Goal: Task Accomplishment & Management: Complete application form

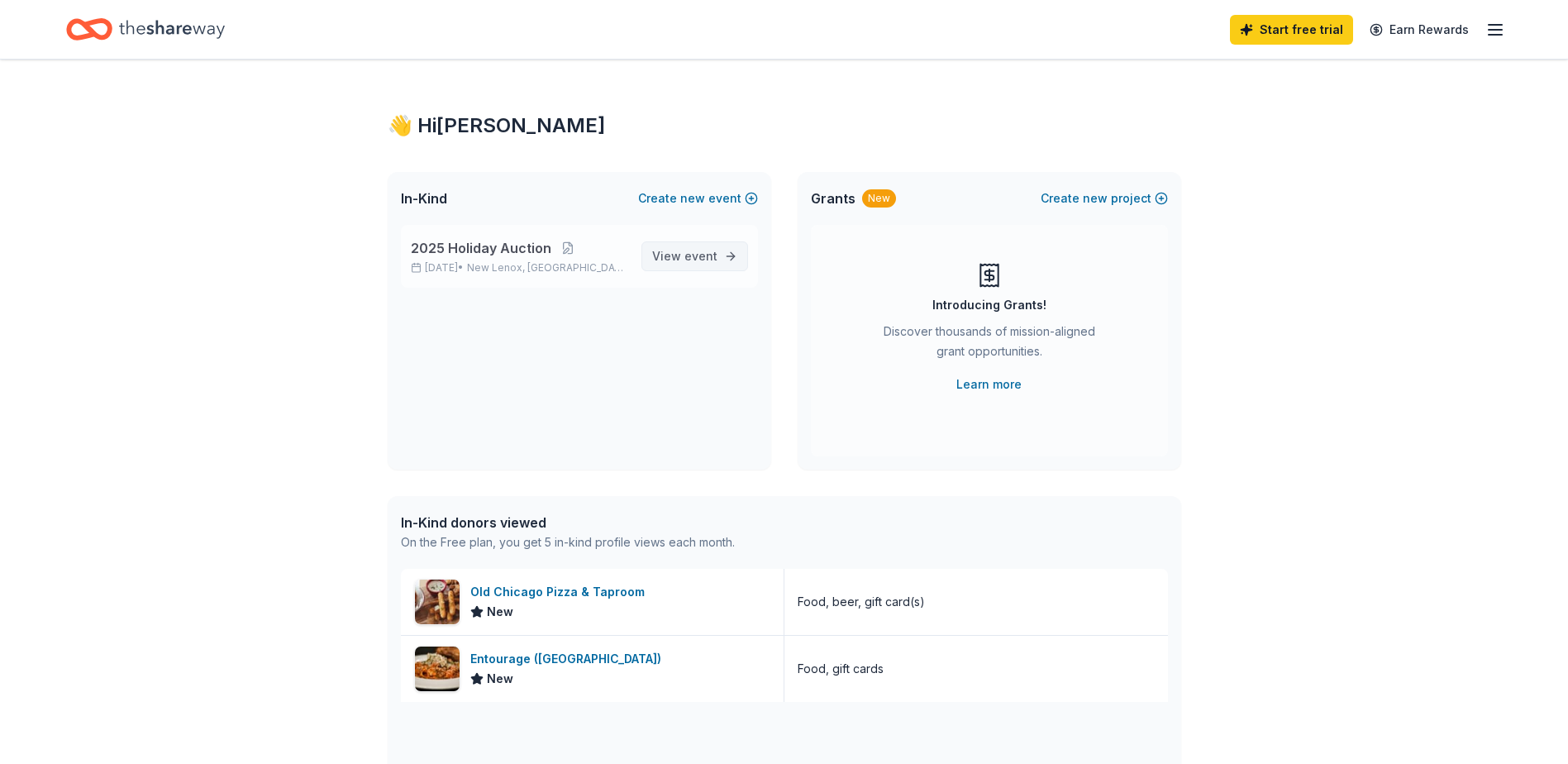
click at [682, 253] on span "View event" at bounding box center [685, 256] width 65 height 20
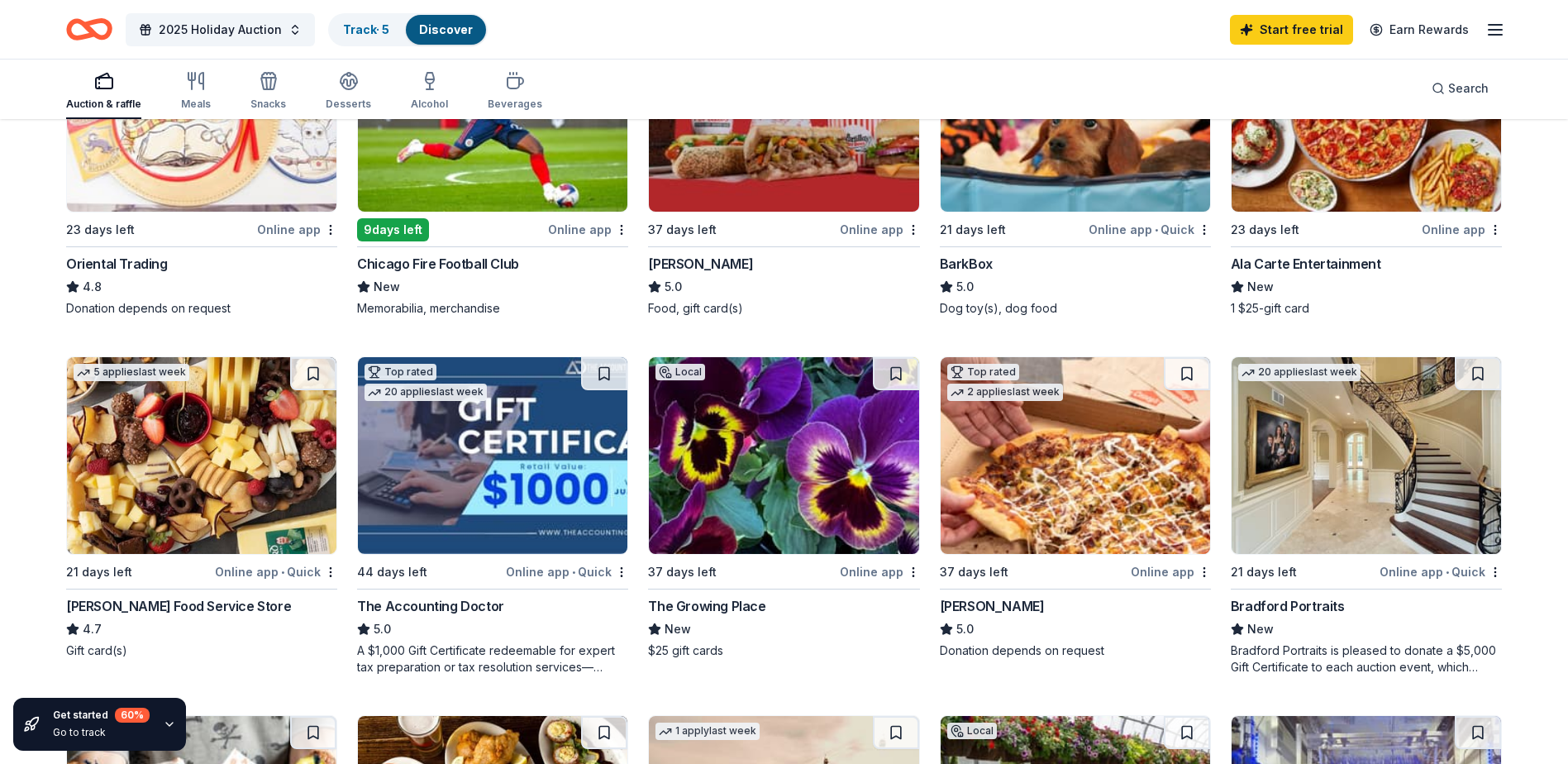
scroll to position [661, 0]
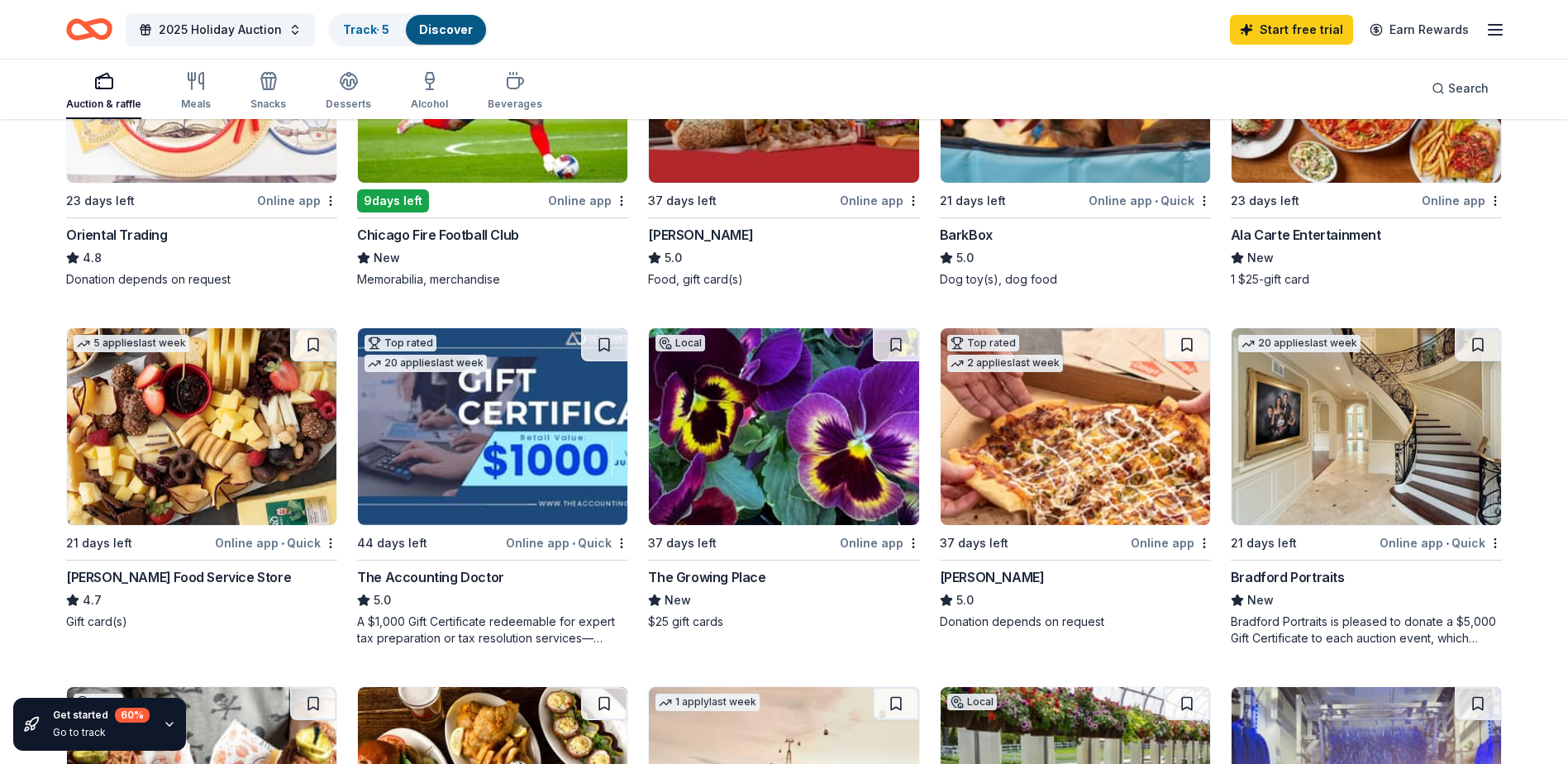
click at [1306, 463] on img at bounding box center [1366, 427] width 270 height 197
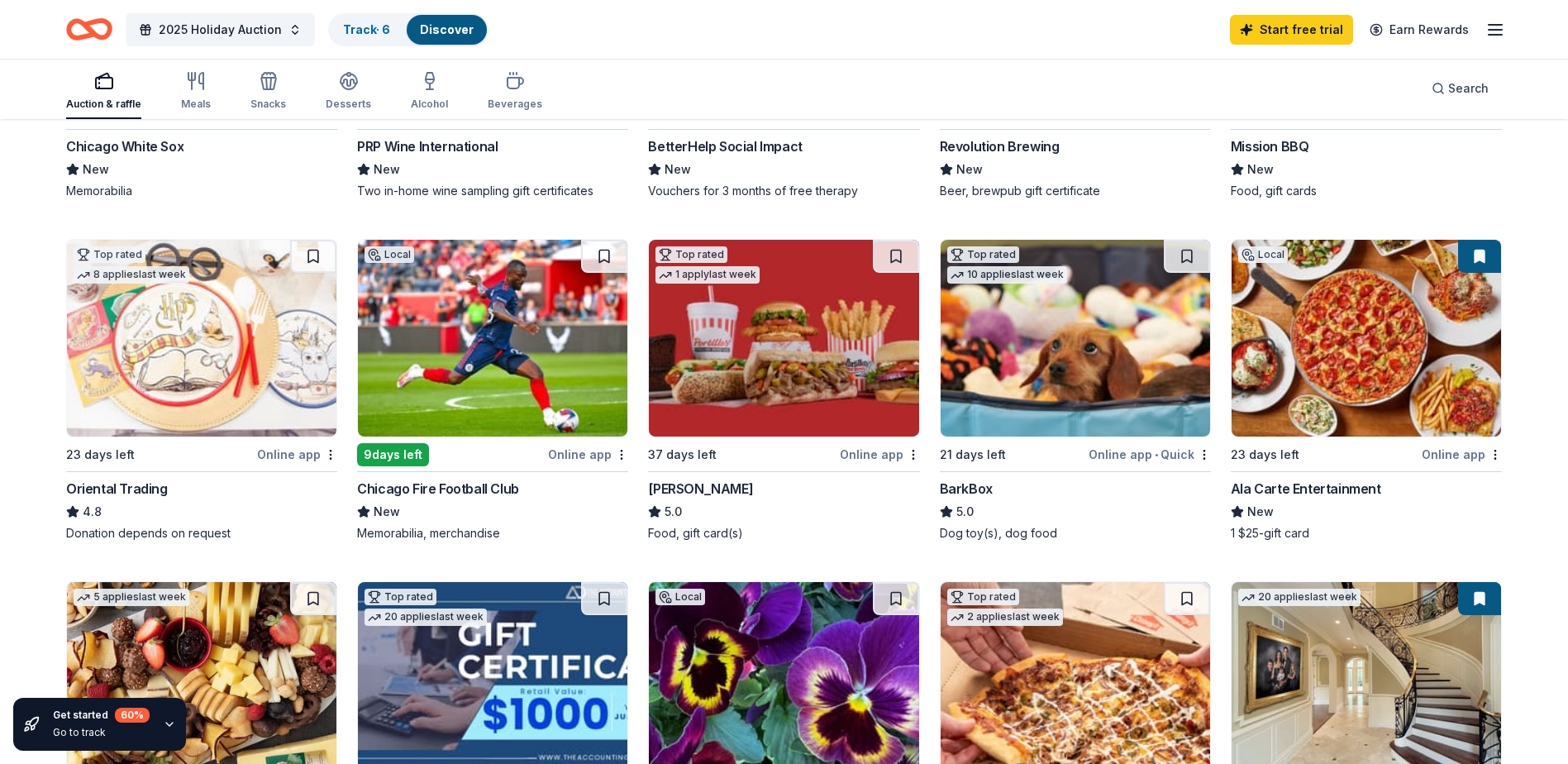
scroll to position [165, 0]
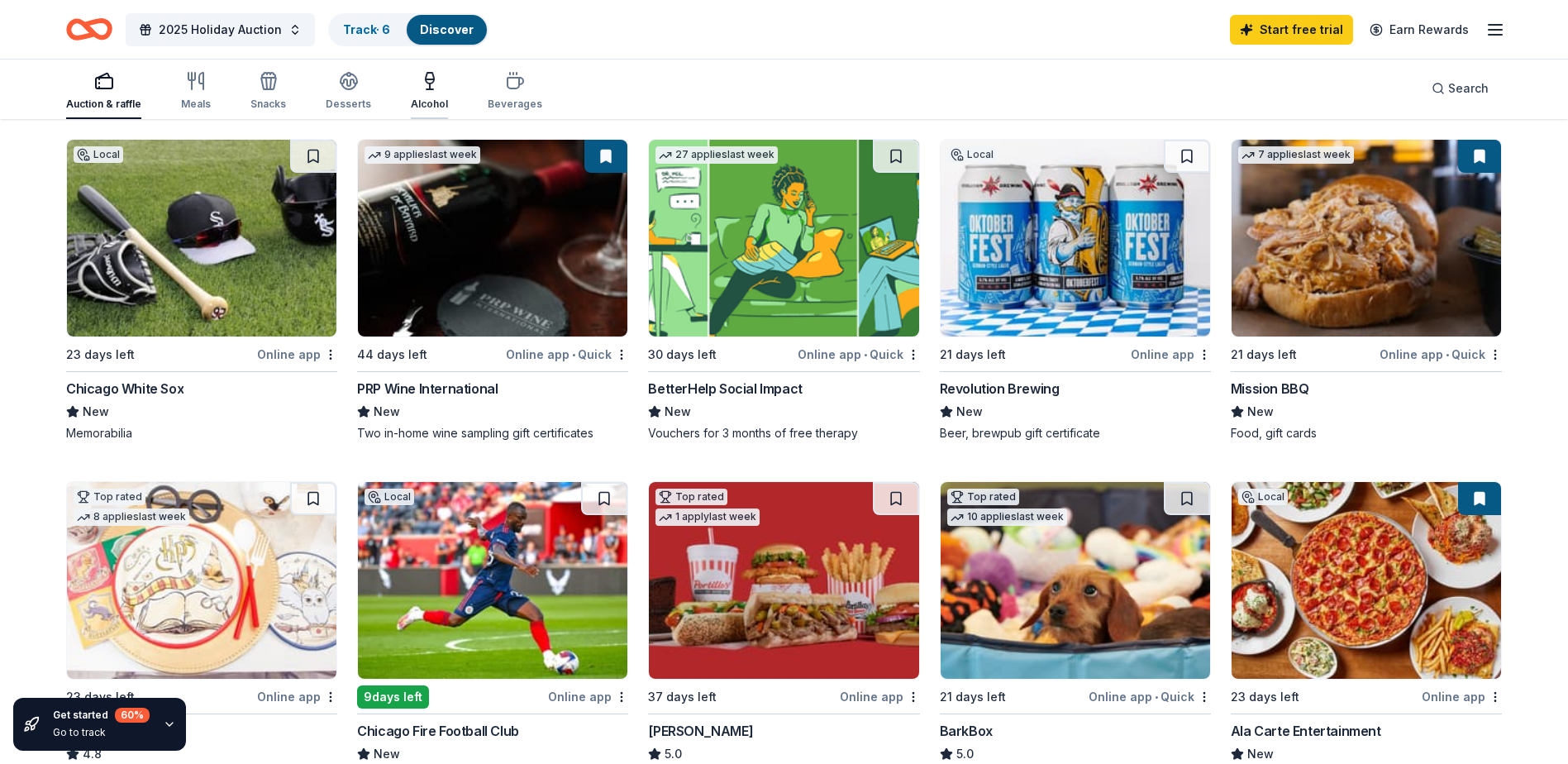
click at [428, 92] on div "Alcohol" at bounding box center [430, 91] width 37 height 40
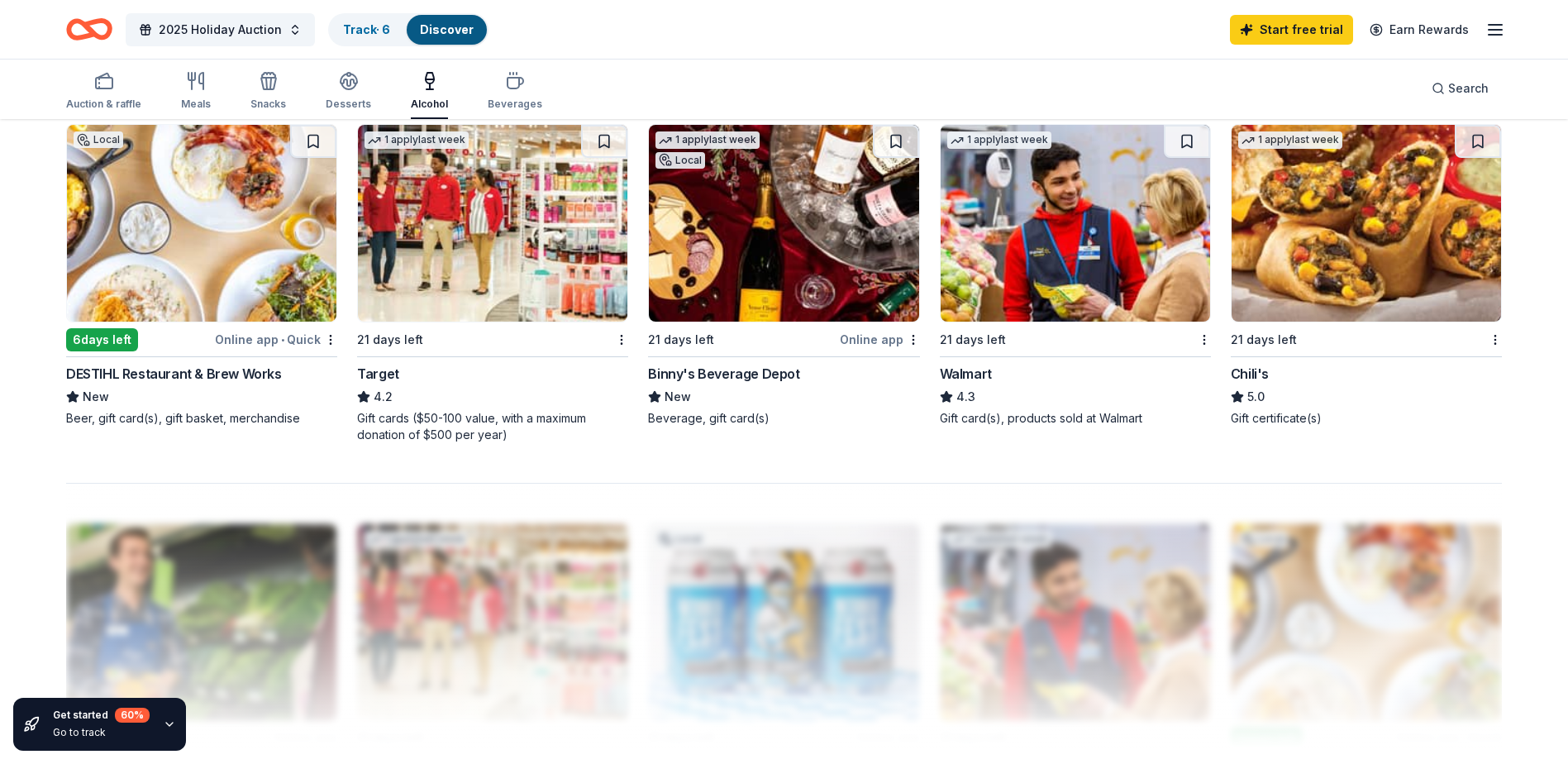
scroll to position [1241, 0]
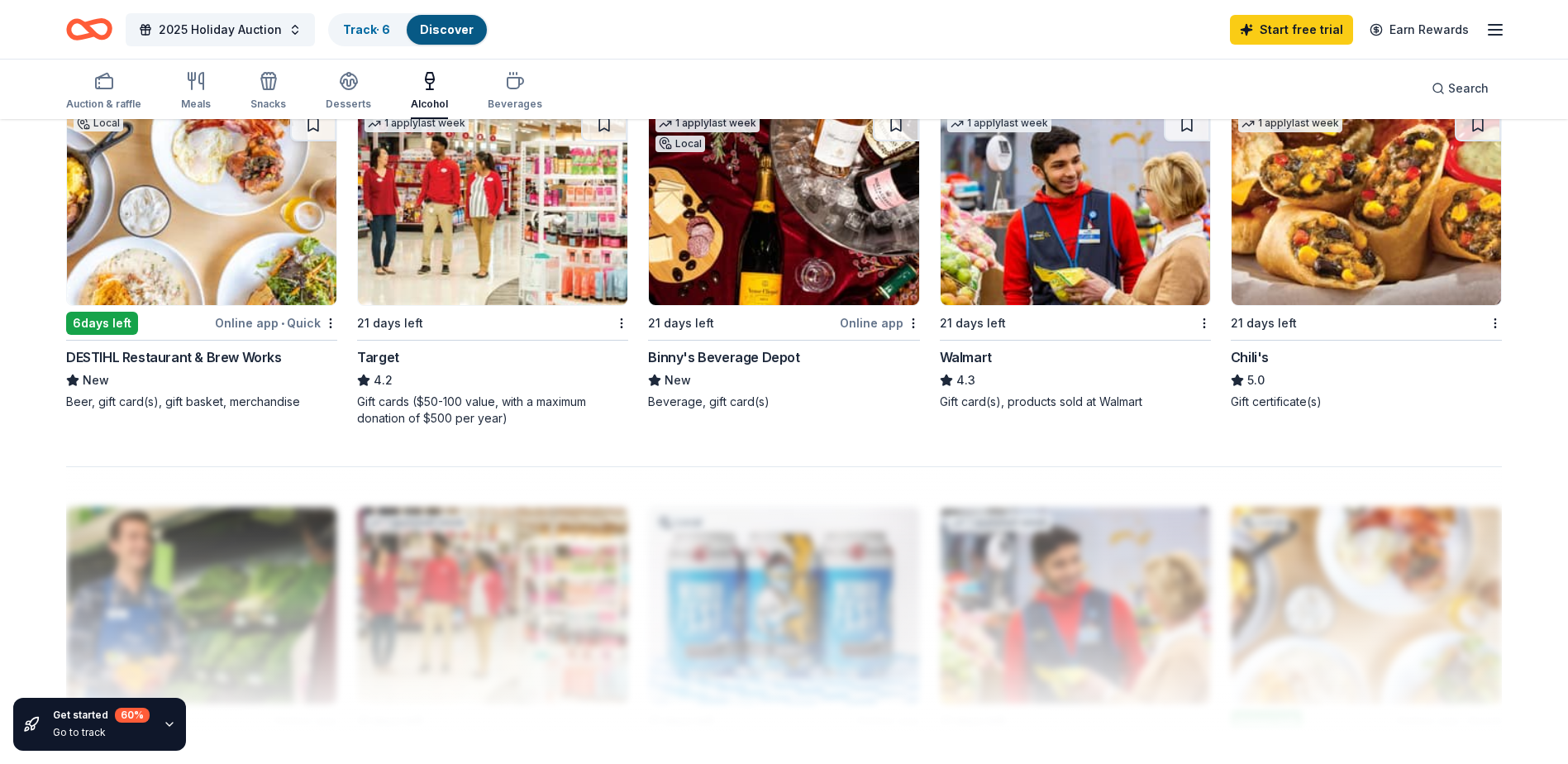
click at [220, 226] on img at bounding box center [202, 207] width 270 height 197
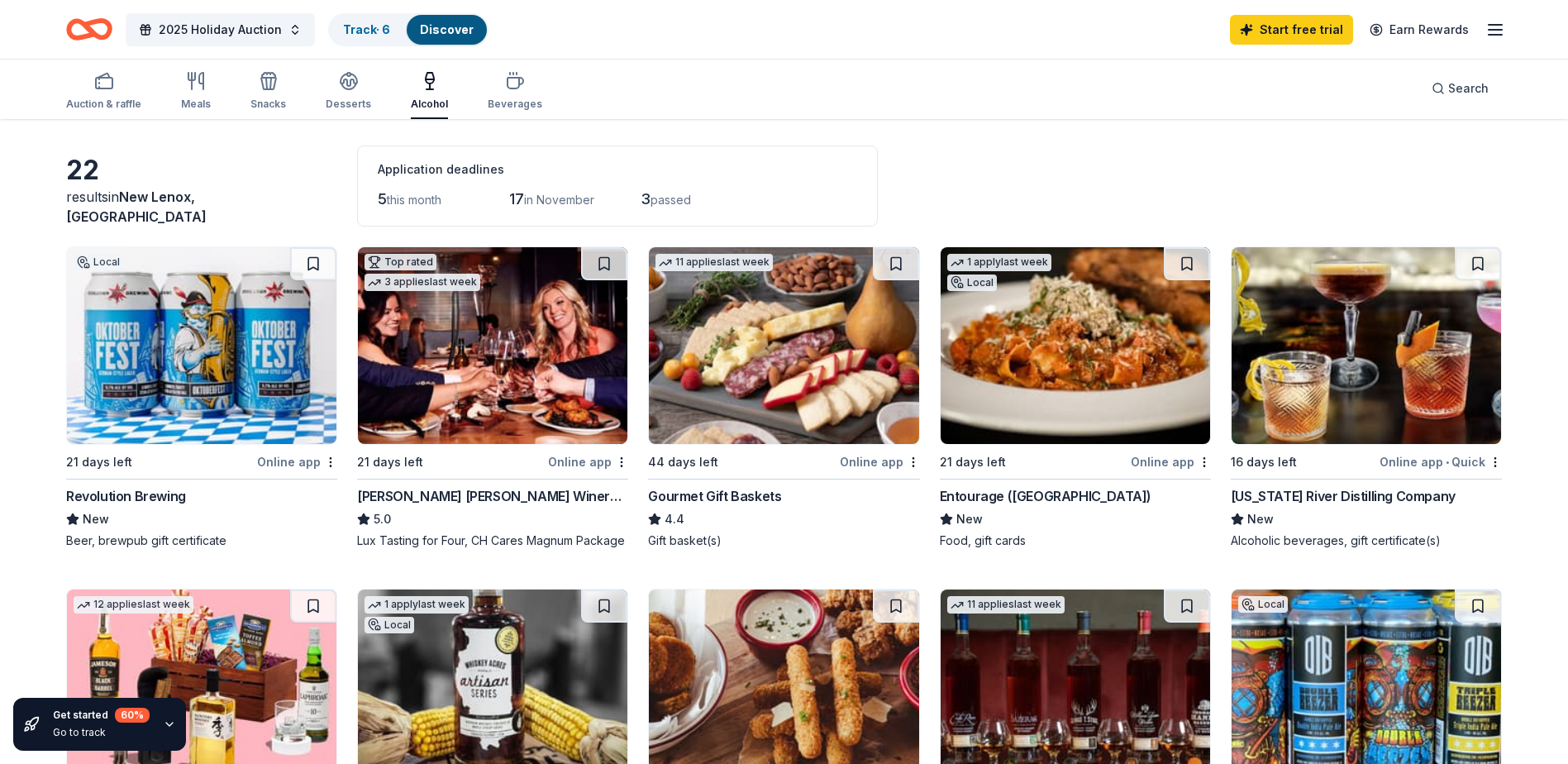
scroll to position [0, 0]
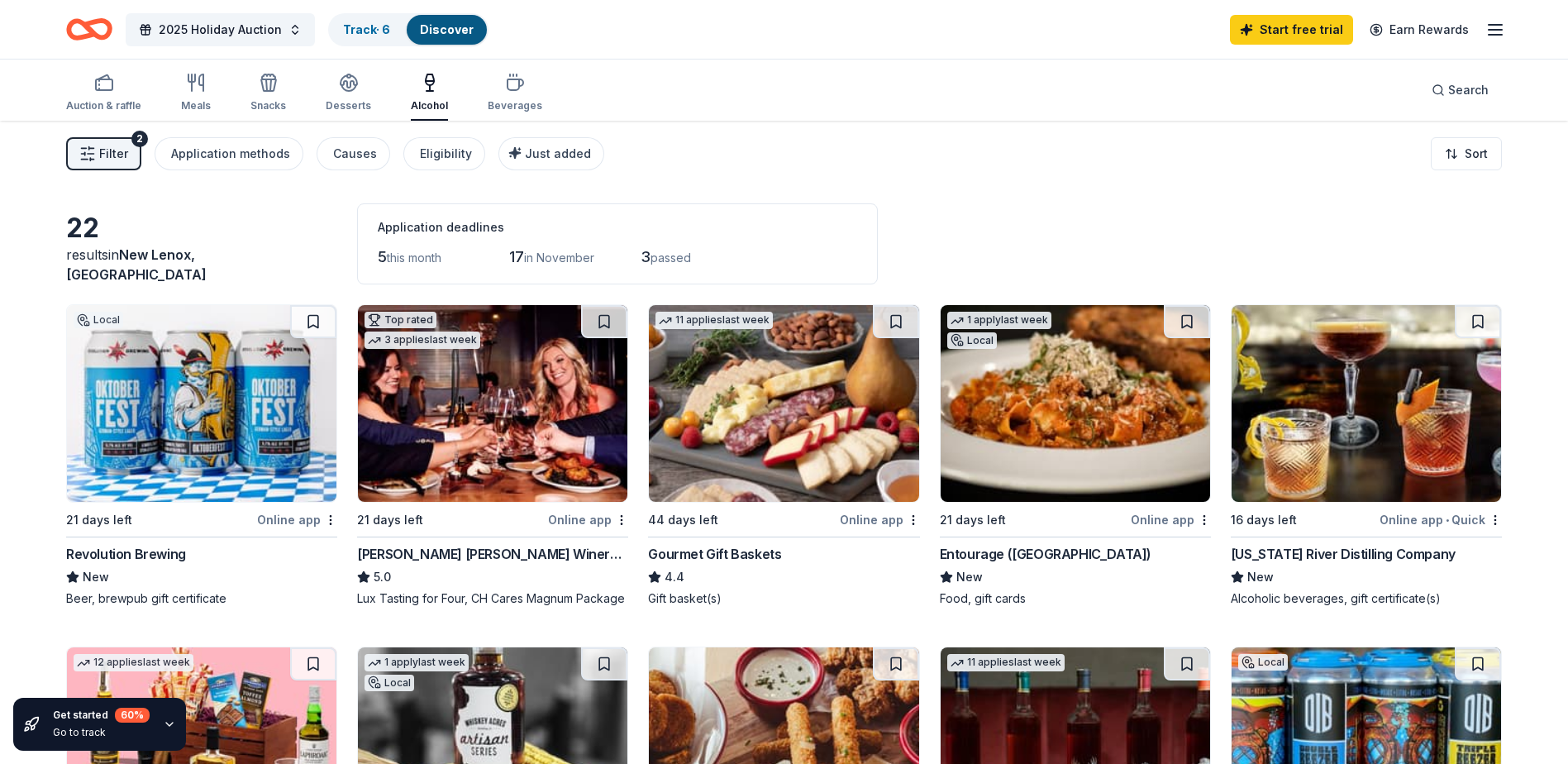
click at [113, 155] on span "Filter" at bounding box center [114, 153] width 29 height 20
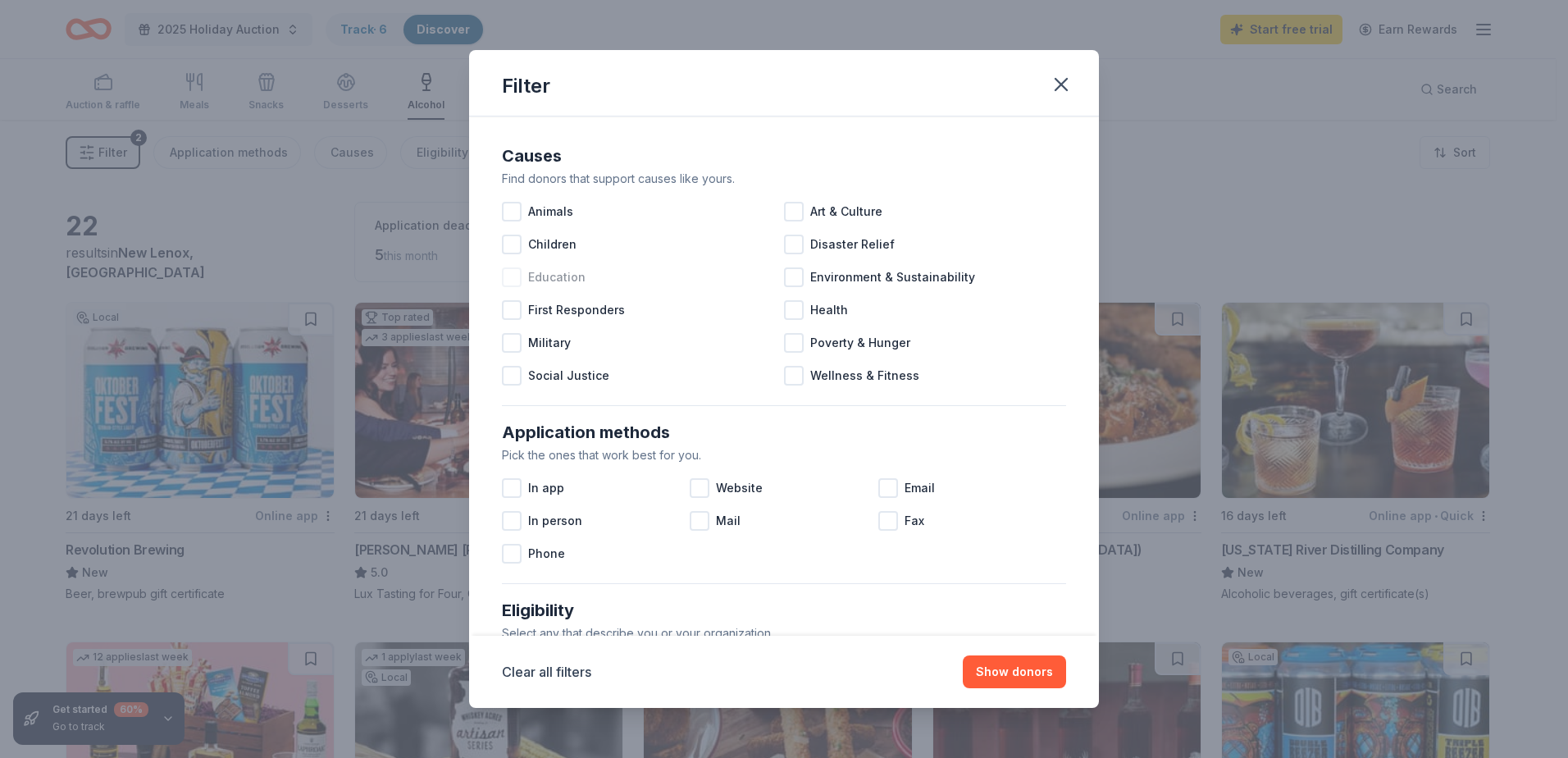
click at [518, 278] on div at bounding box center [511, 277] width 19 height 19
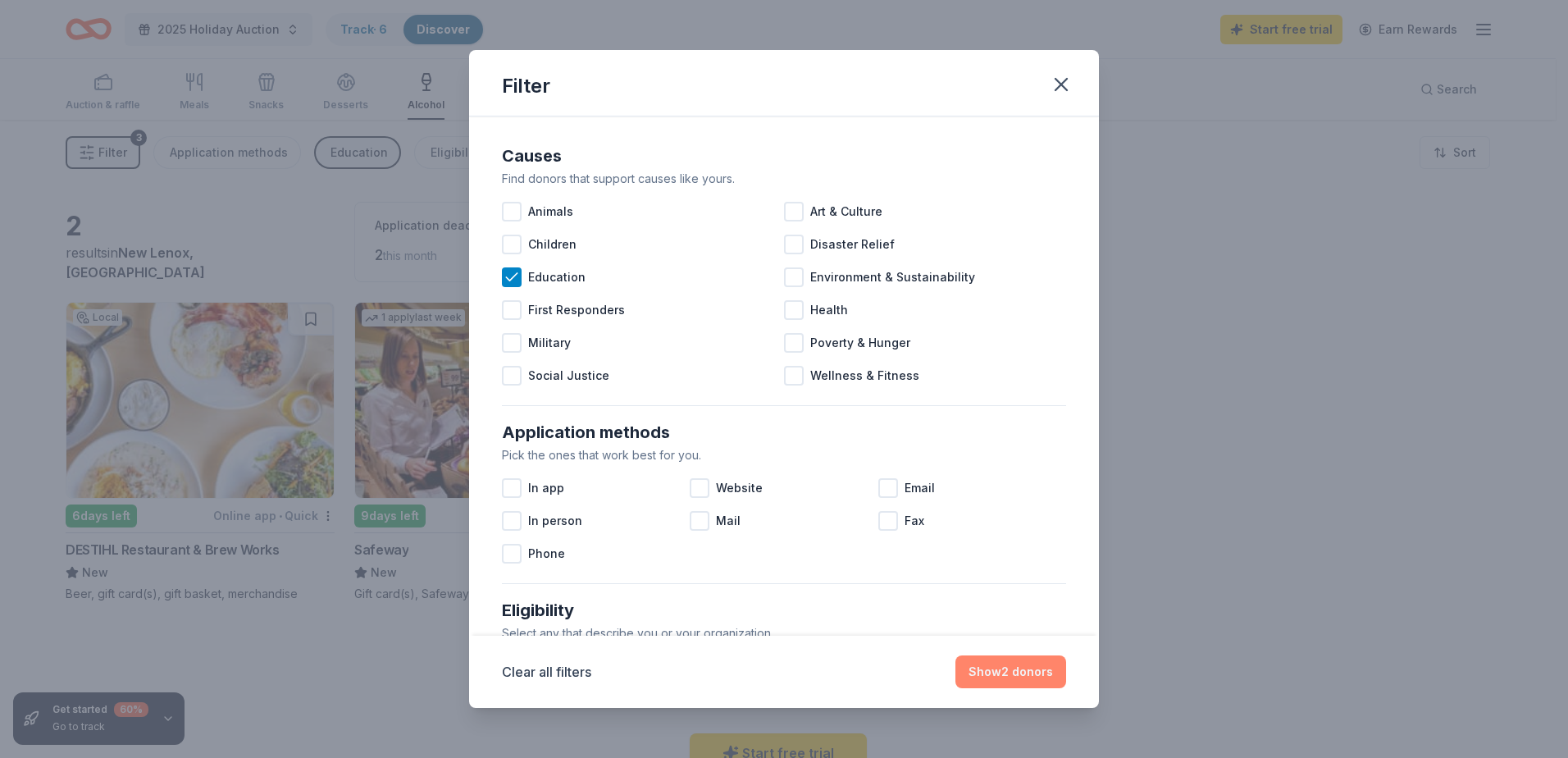
click at [1010, 678] on button "Show 2 donors" at bounding box center [1011, 671] width 111 height 33
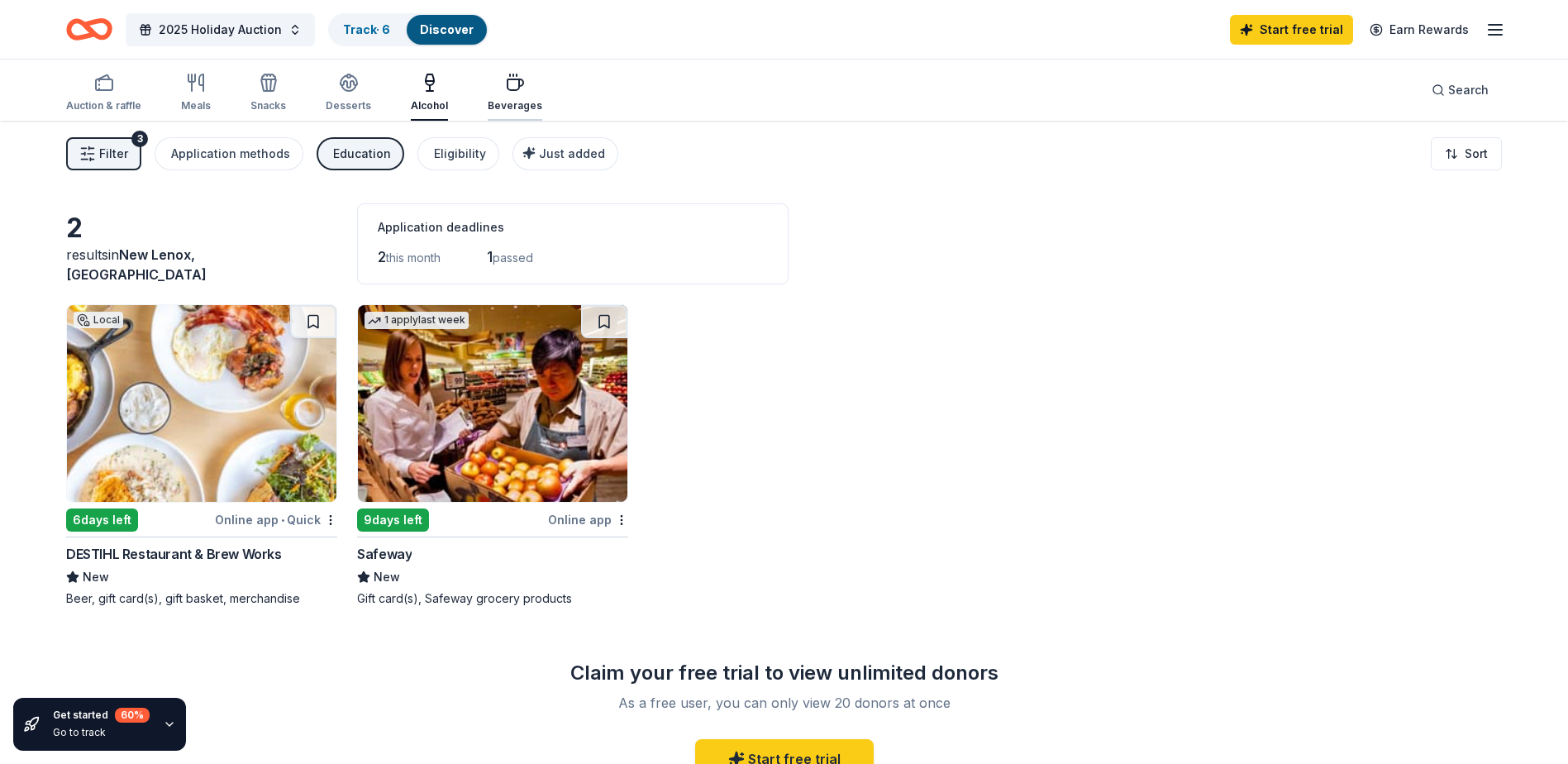
click at [522, 104] on div "Beverages" at bounding box center [515, 106] width 54 height 14
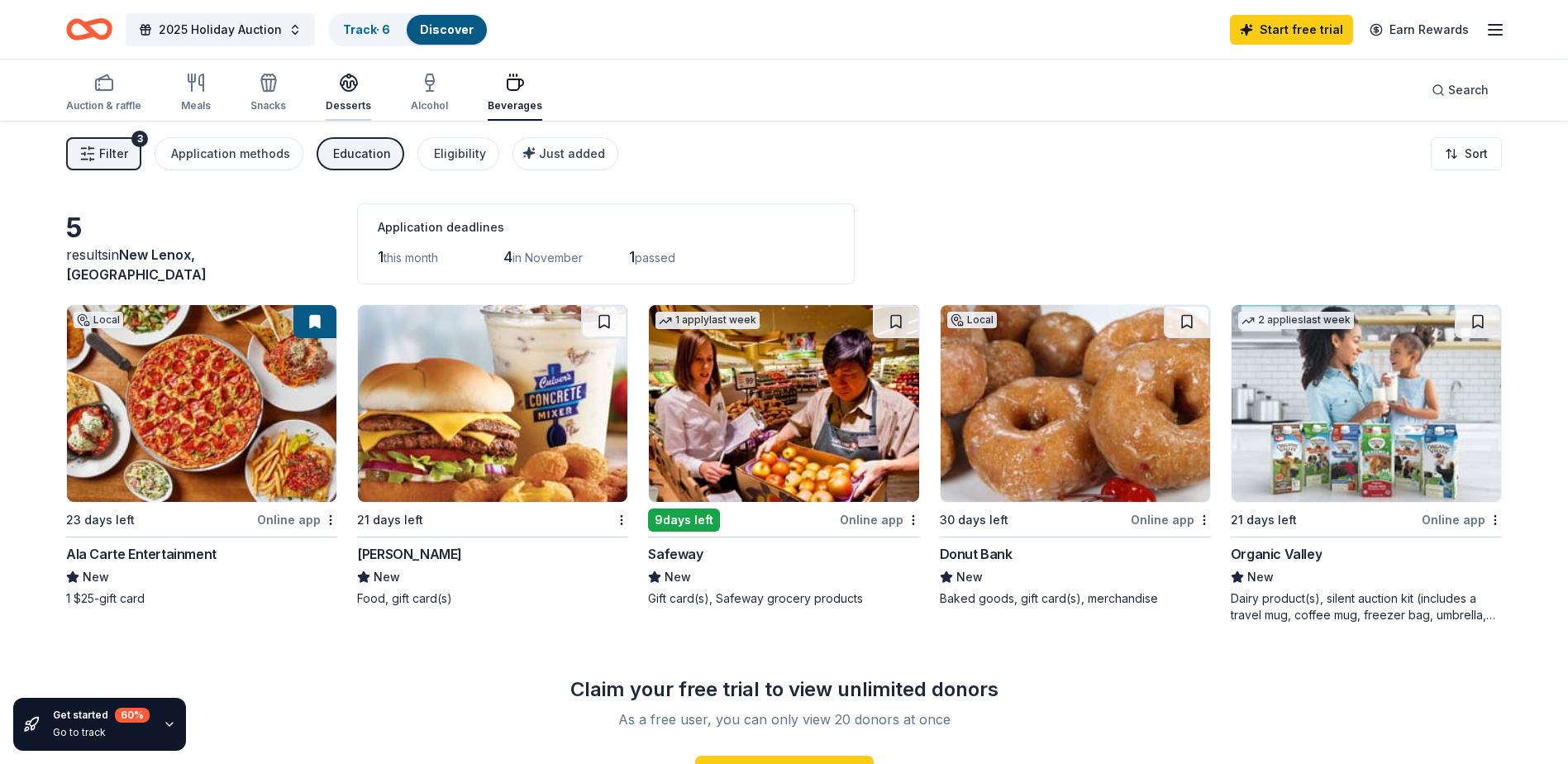
click at [363, 98] on div "Desserts" at bounding box center [348, 92] width 46 height 40
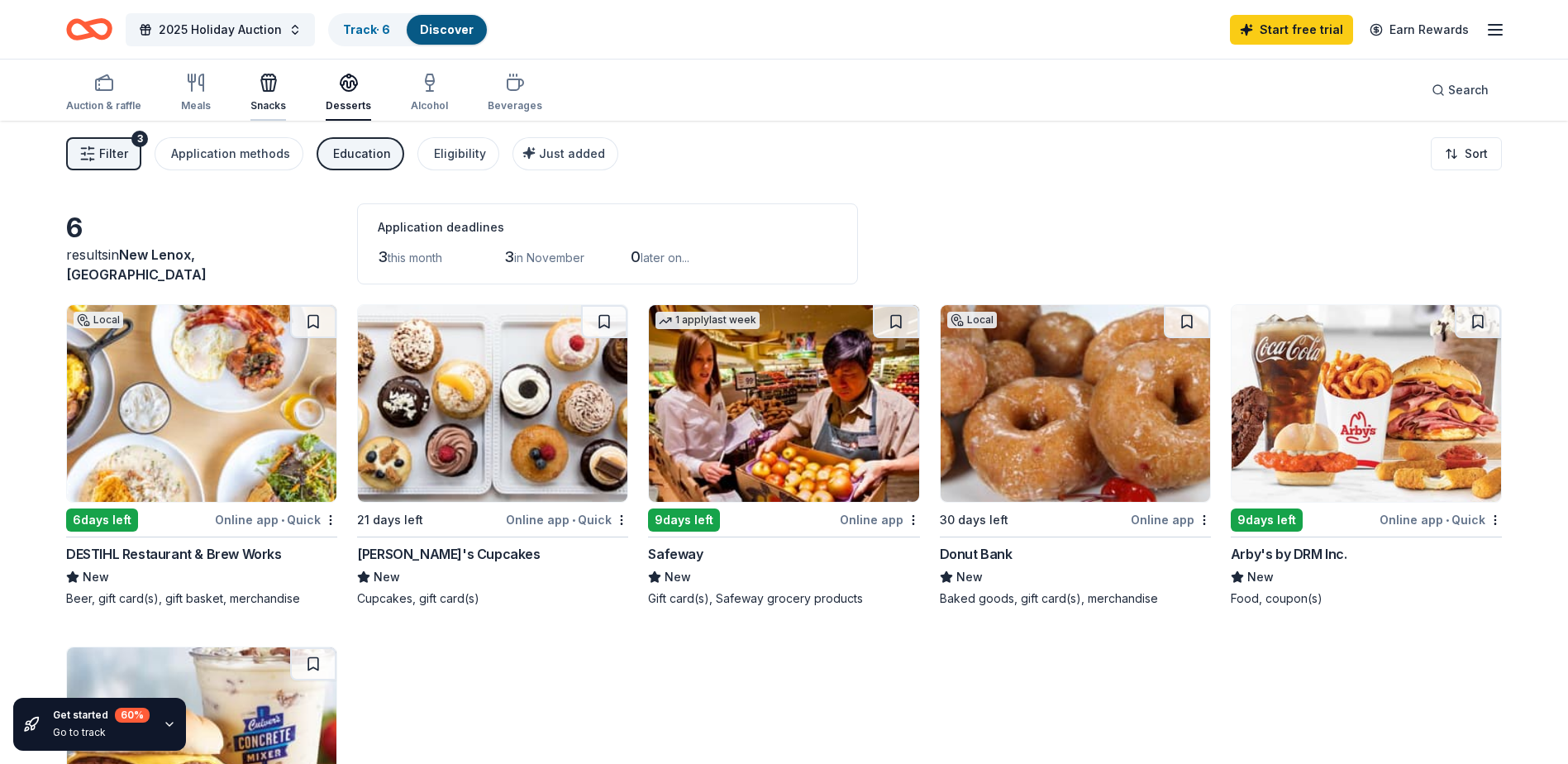
click at [267, 107] on div "Snacks" at bounding box center [269, 106] width 36 height 14
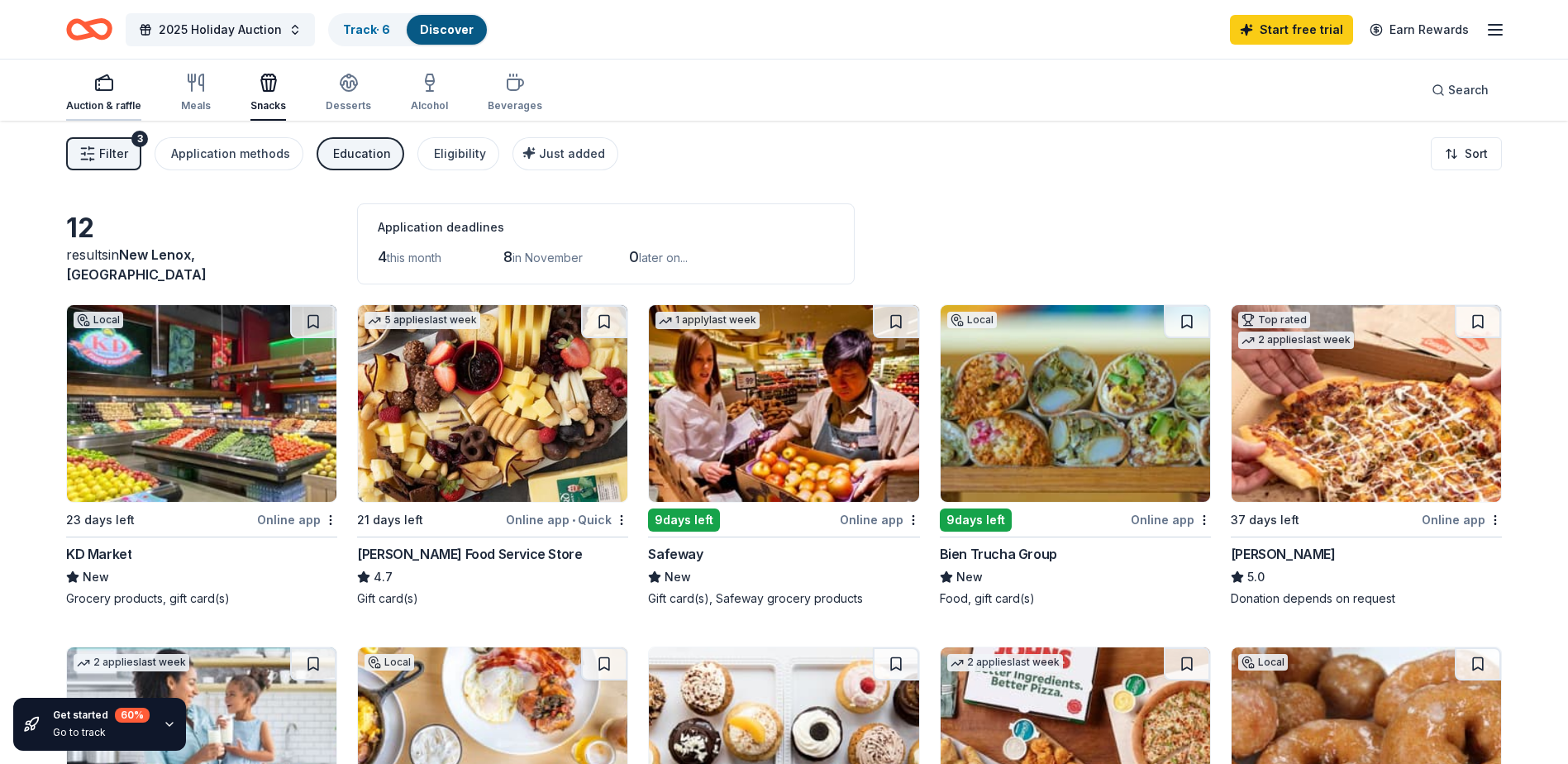
click at [90, 93] on div "Auction & raffle" at bounding box center [103, 92] width 75 height 40
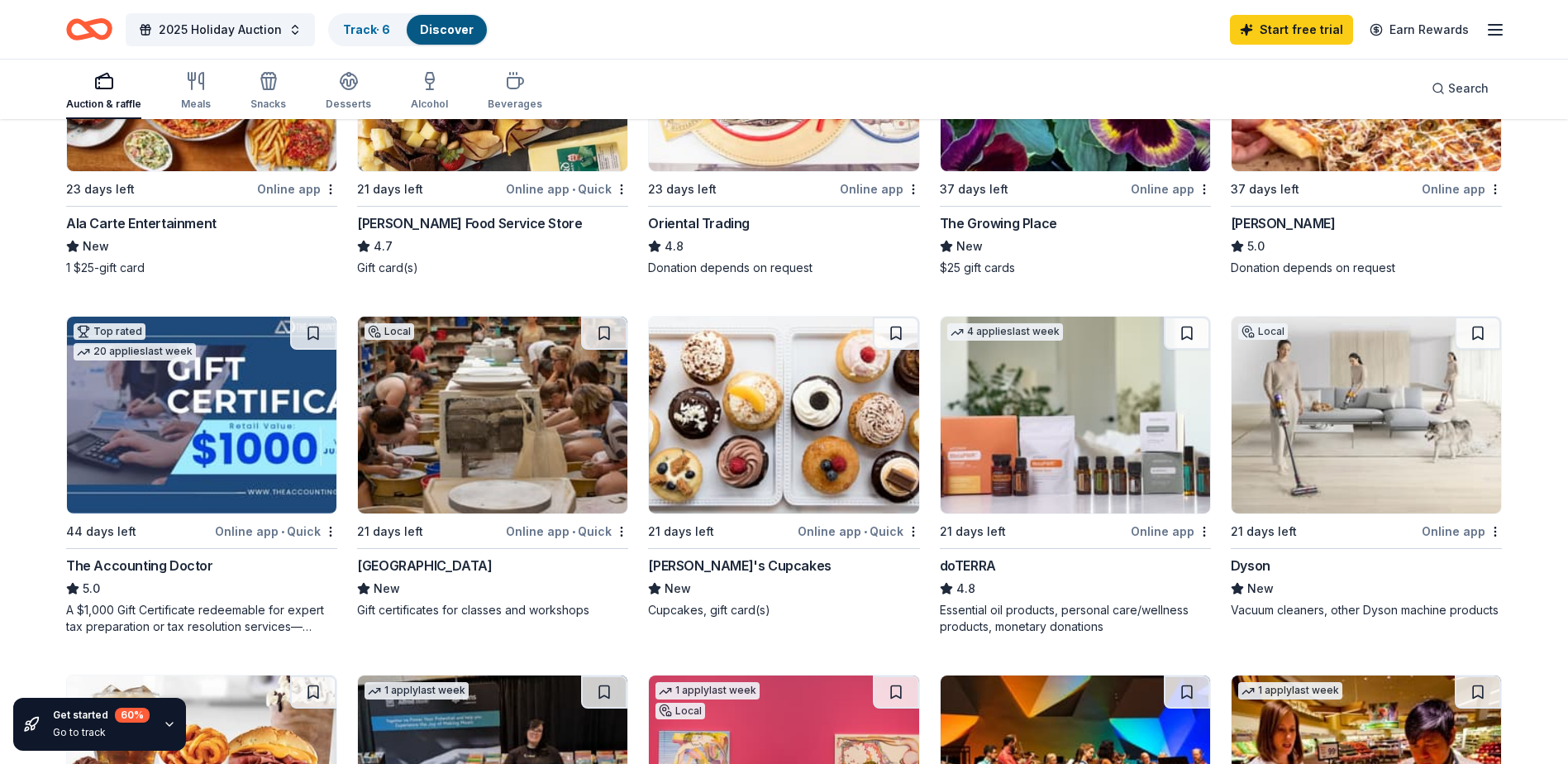
scroll to position [414, 0]
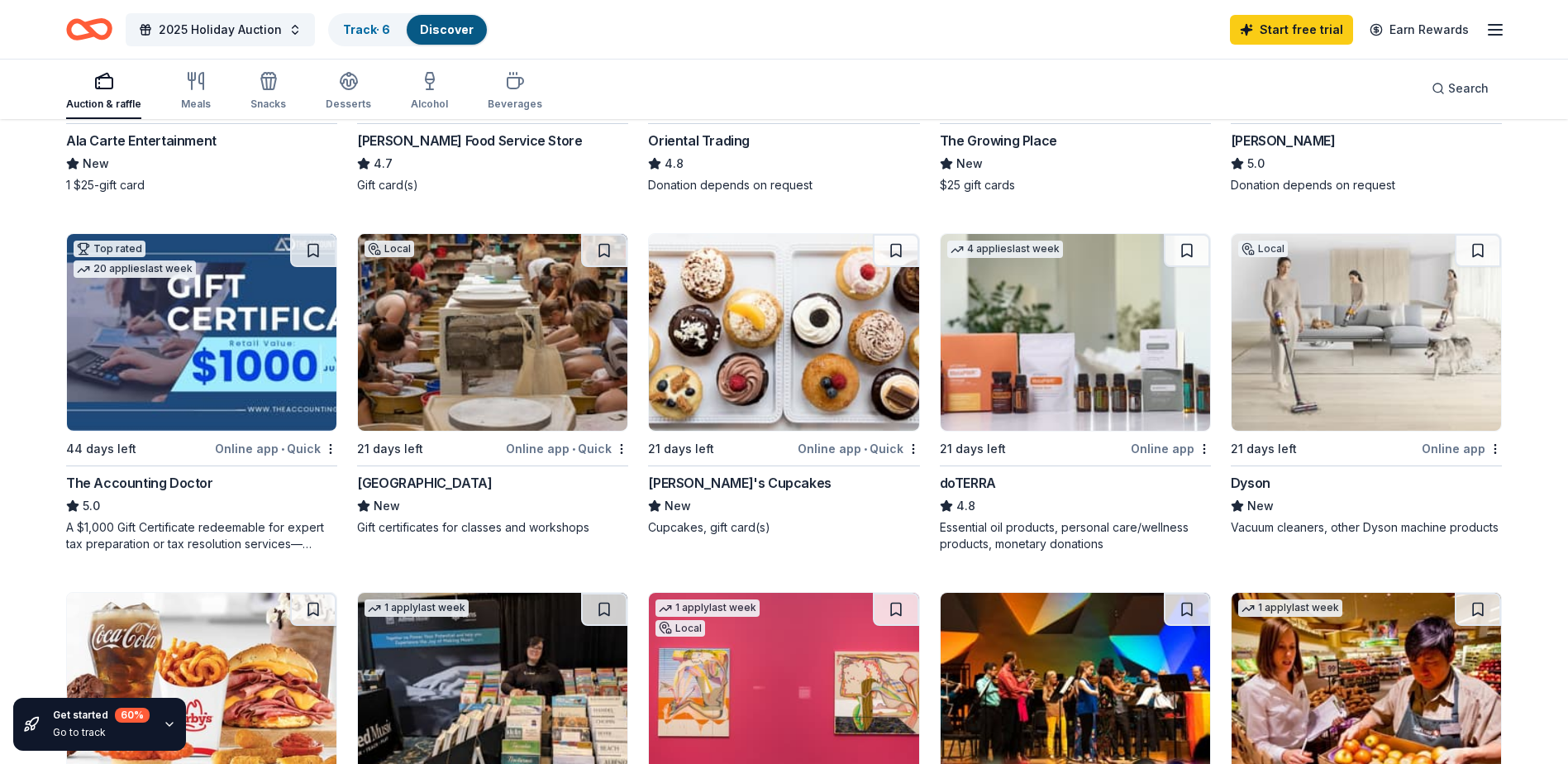
click at [467, 320] on img at bounding box center [492, 332] width 270 height 197
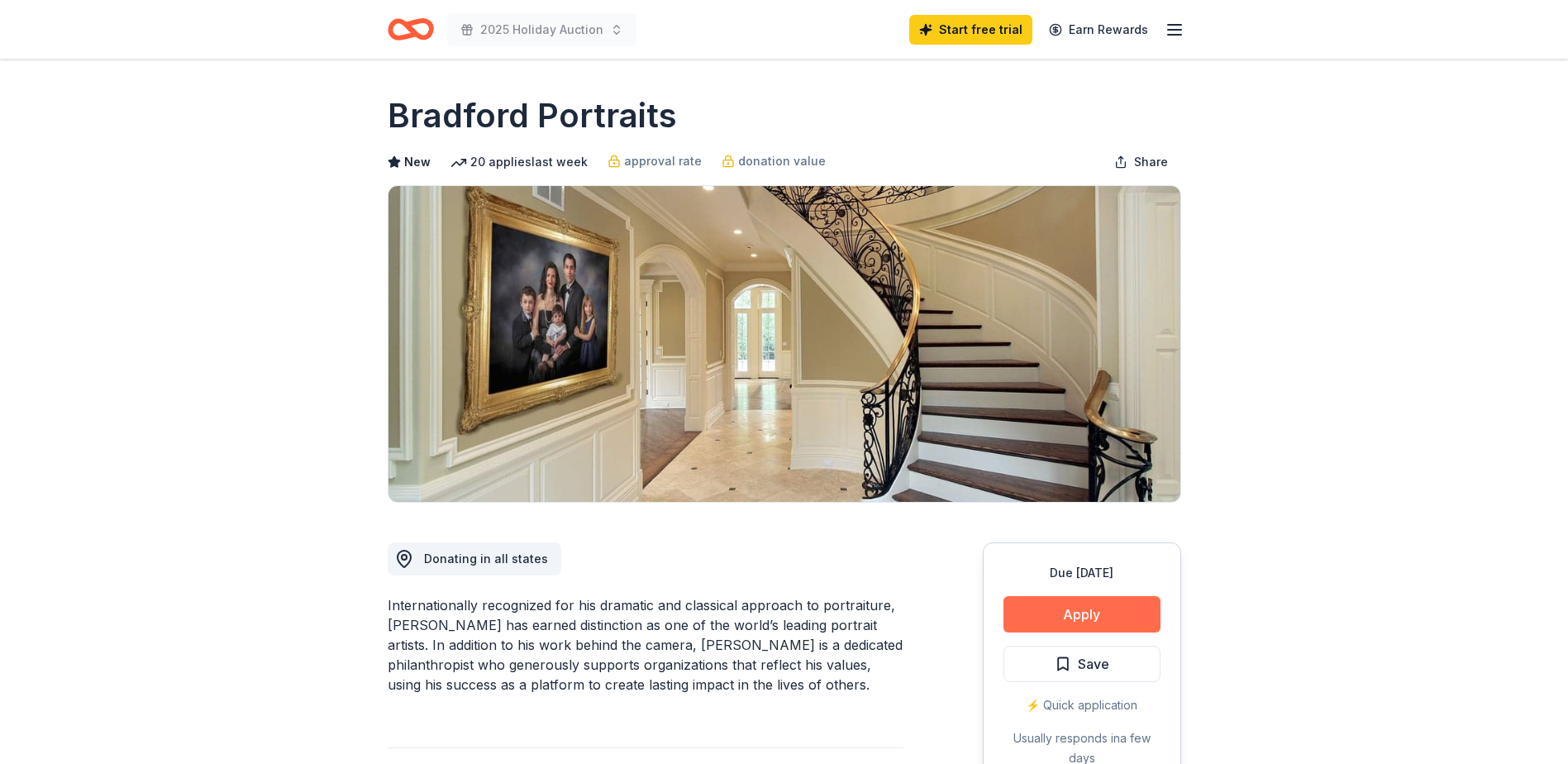
click at [1081, 617] on button "Apply" at bounding box center [1081, 614] width 157 height 36
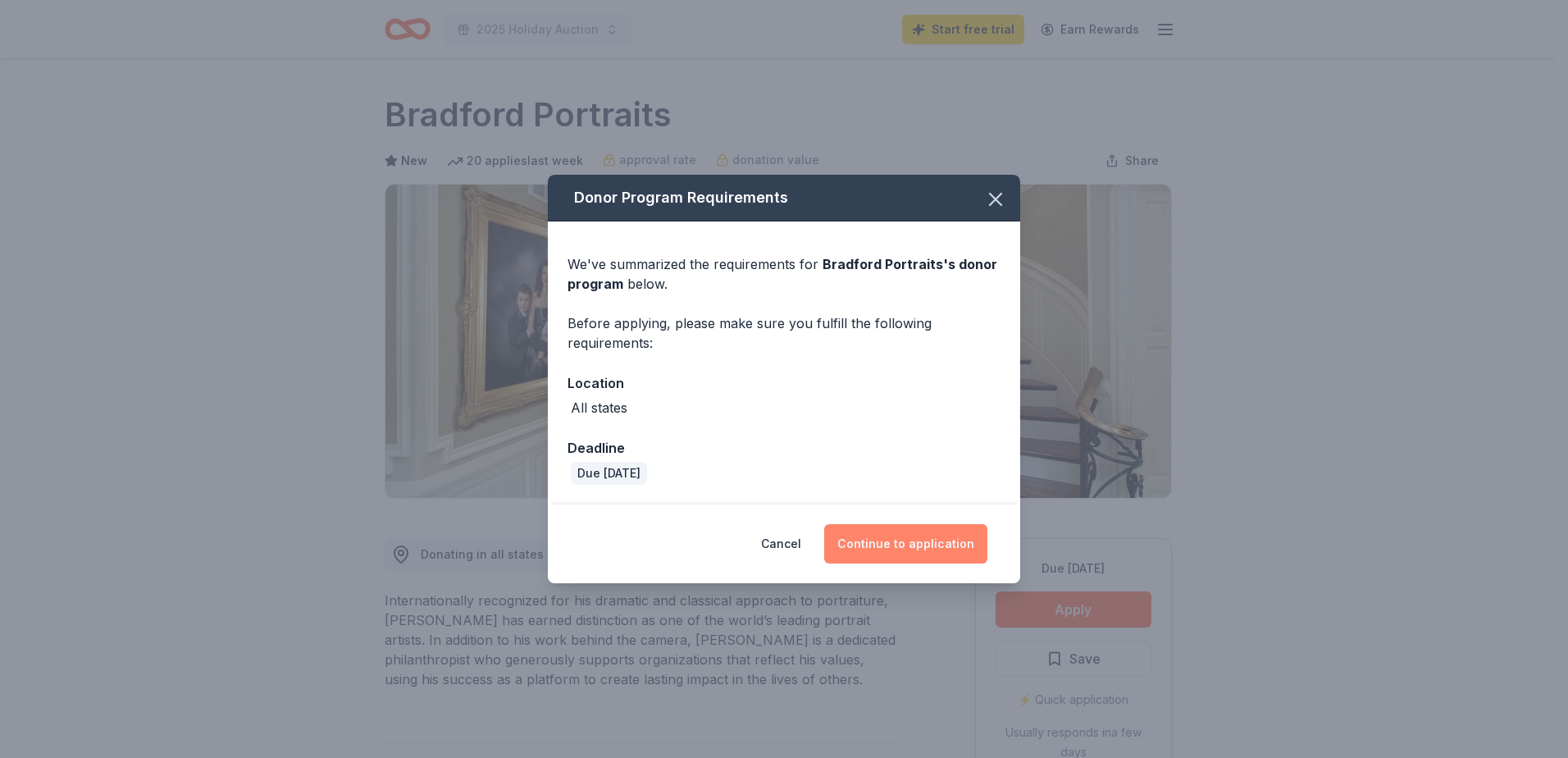
click at [956, 548] on button "Continue to application" at bounding box center [905, 543] width 163 height 40
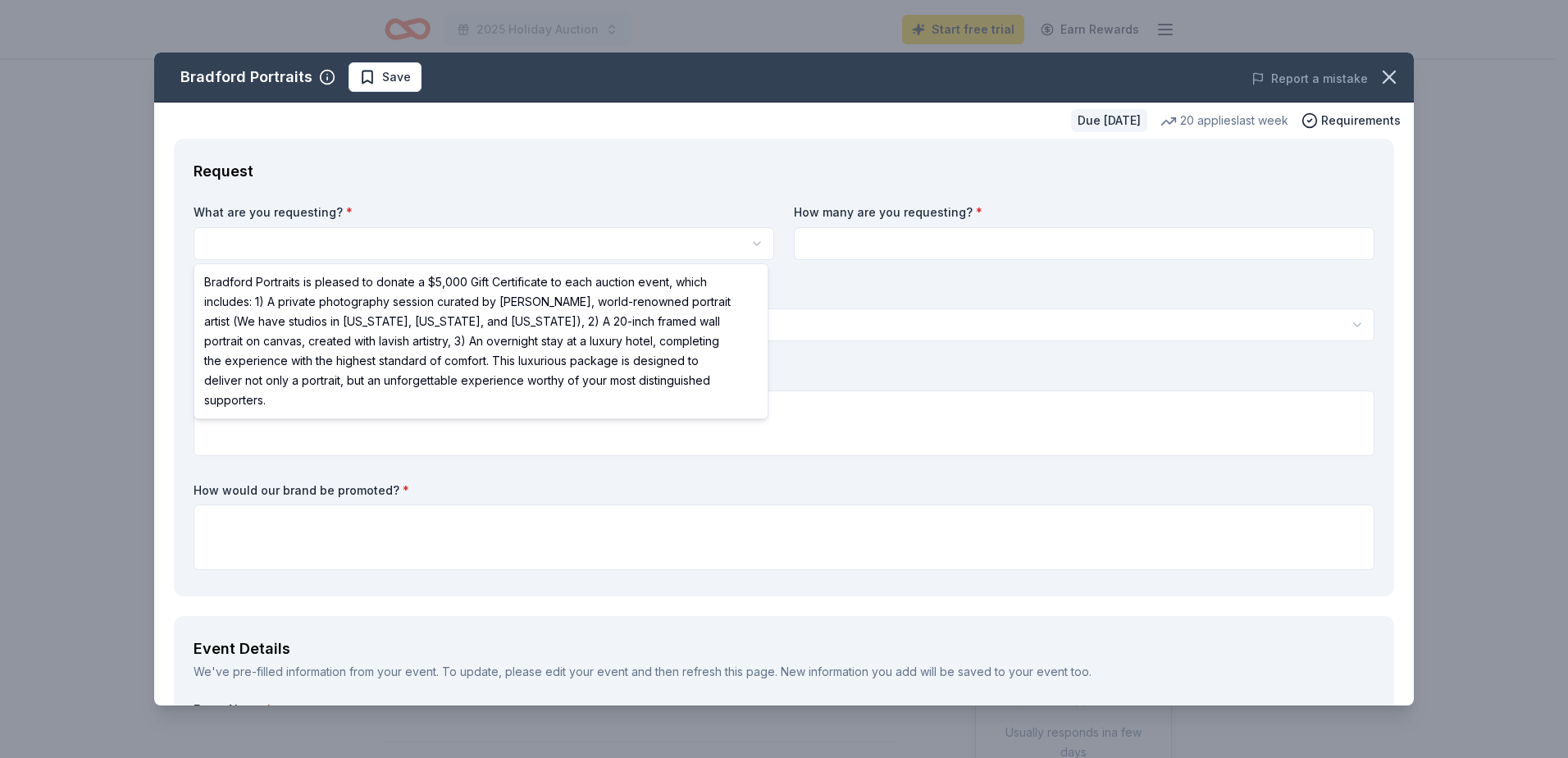
click at [322, 238] on html "2025 Holiday Auction Start free trial Earn Rewards Due in 21 days Share Bradfor…" at bounding box center [784, 379] width 1568 height 758
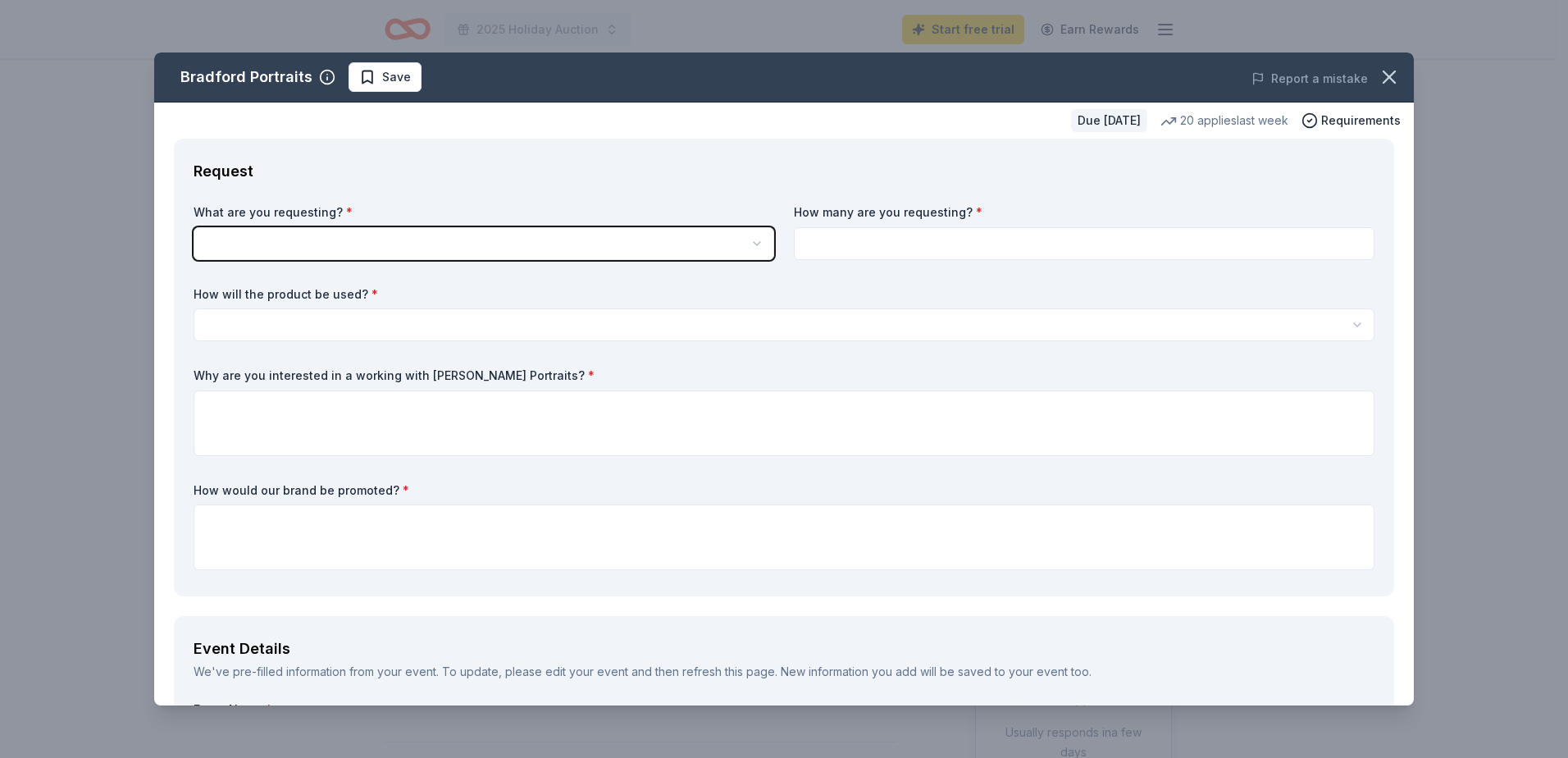
click at [329, 247] on html "2025 Holiday Auction Start free trial Earn Rewards Due in 21 days Share Bradfor…" at bounding box center [784, 379] width 1568 height 758
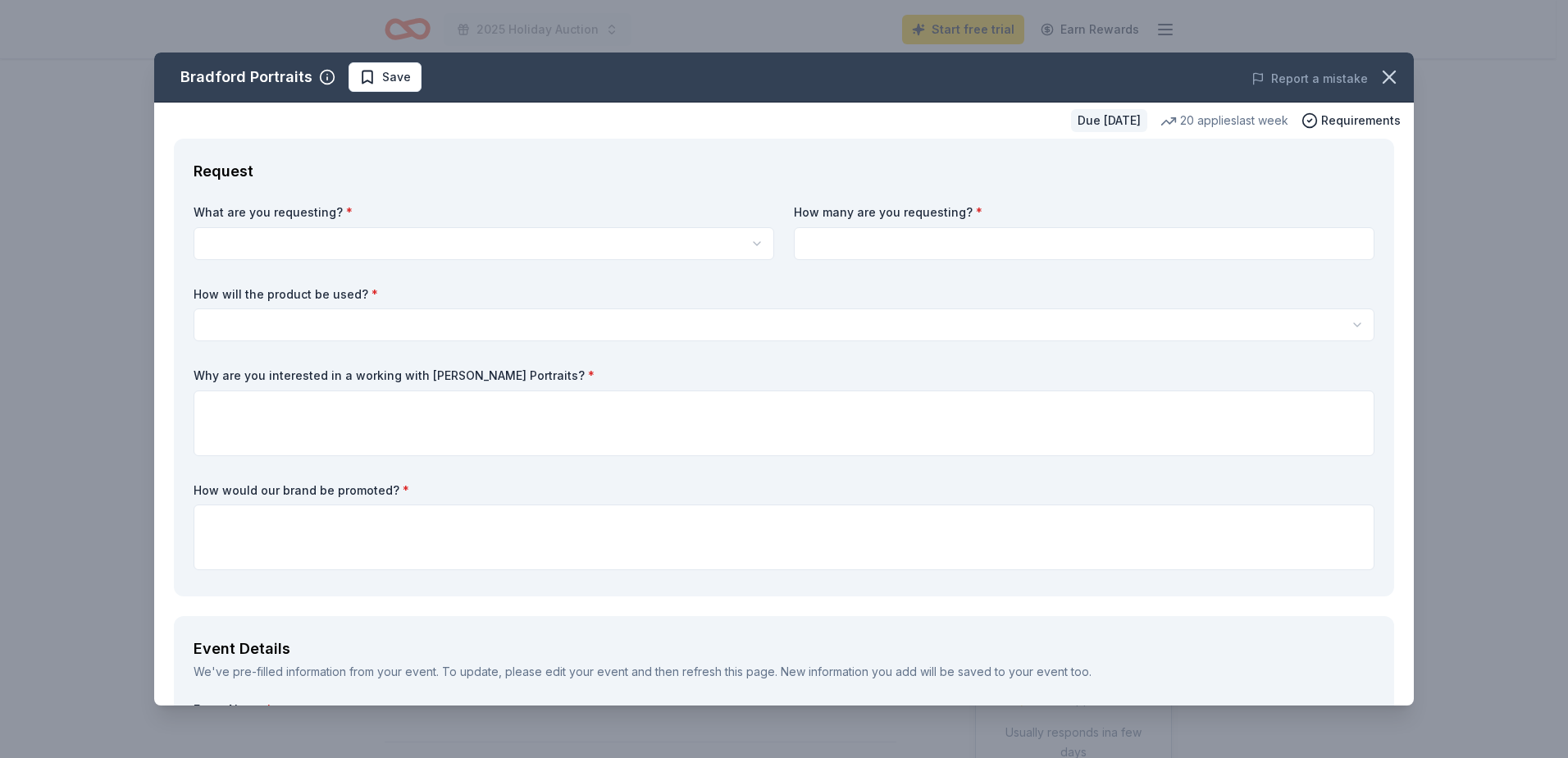
click at [751, 236] on html "2025 Holiday Auction Start free trial Earn Rewards Due in 21 days Share Bradfor…" at bounding box center [784, 379] width 1568 height 758
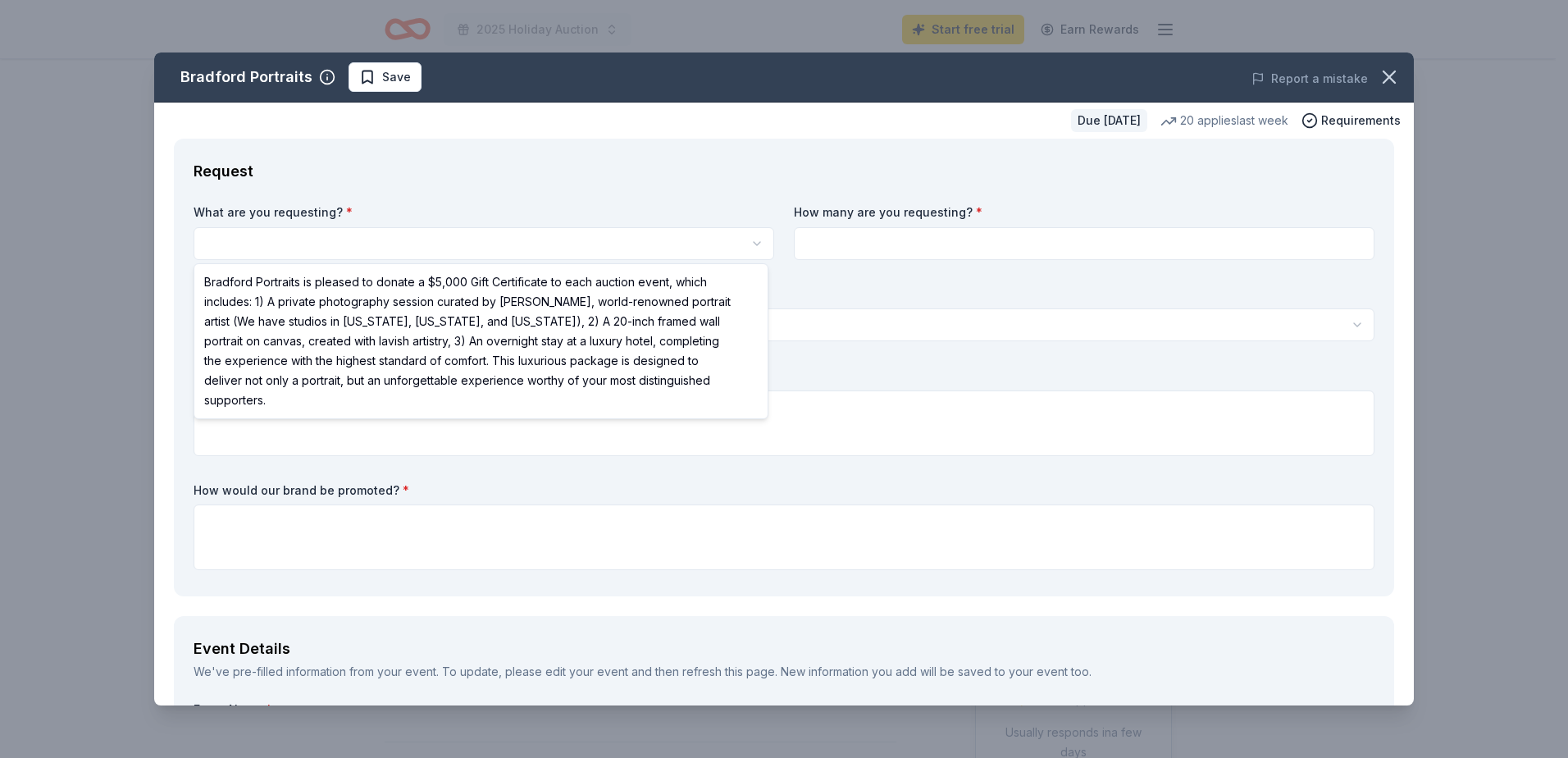
select select "Bradford Portraits is pleased to donate a $5,000 Gift Certificate to each aucti…"
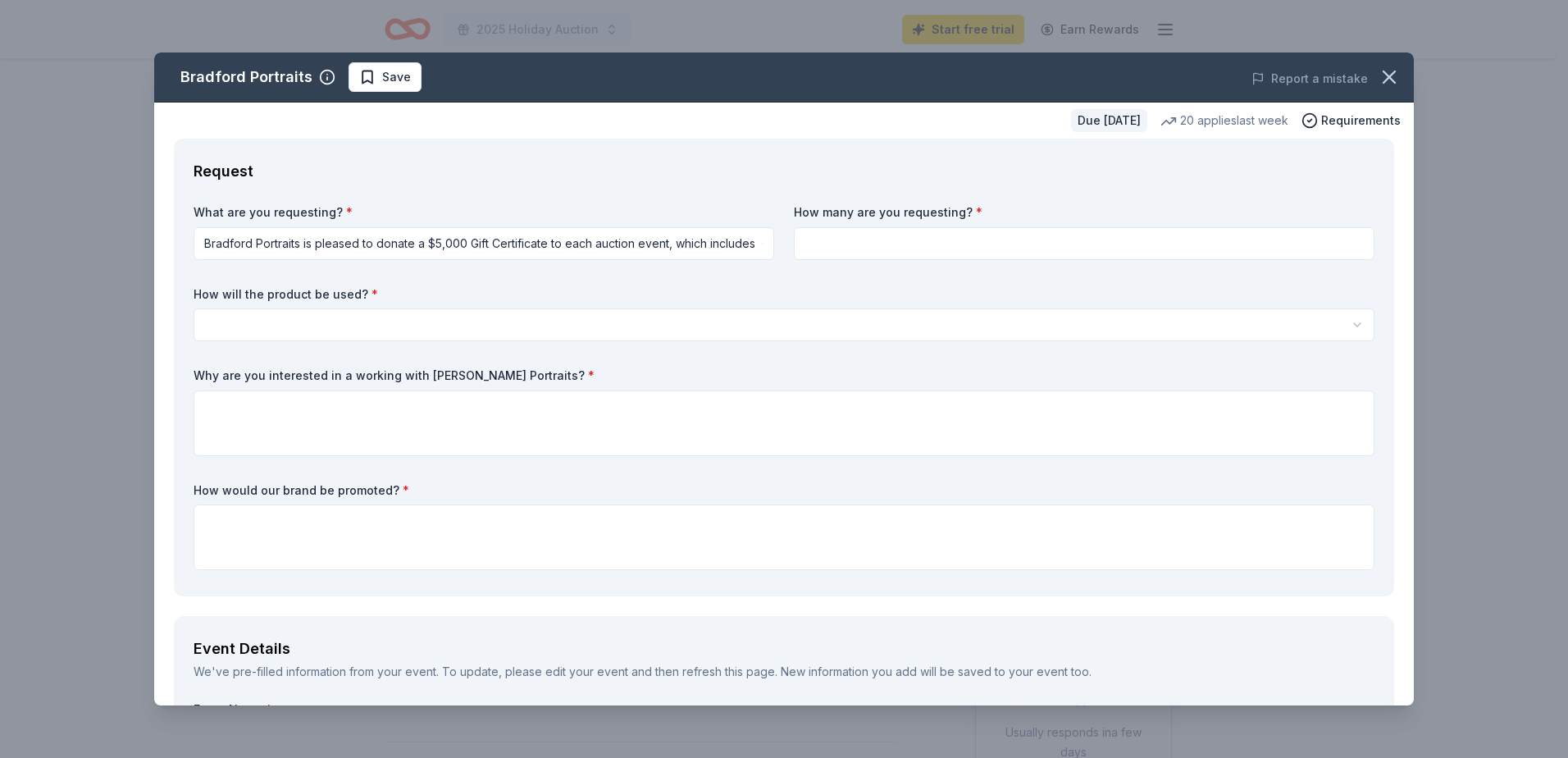
click at [826, 237] on input at bounding box center [1084, 243] width 581 height 33
type input "1"
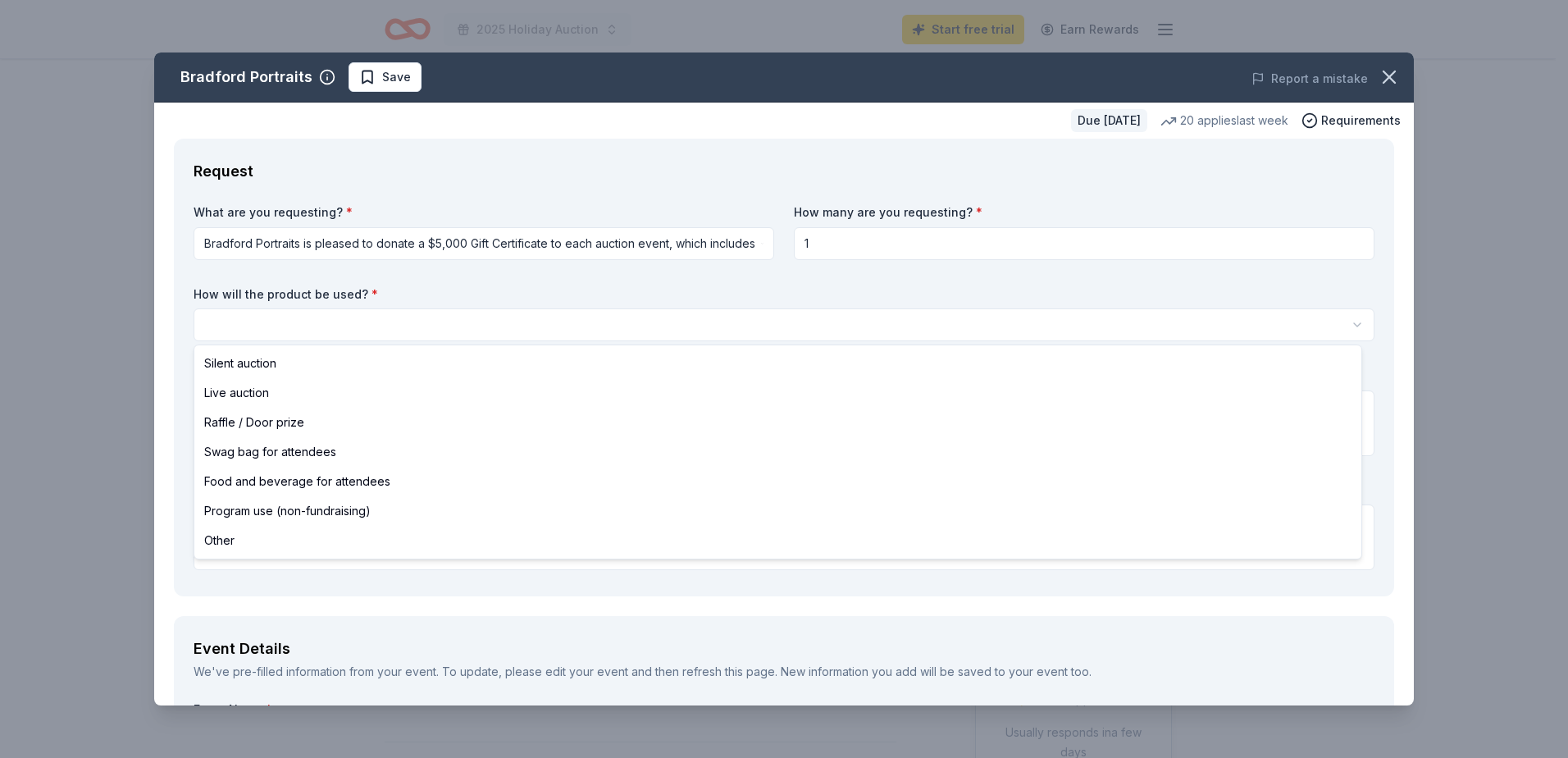
click at [311, 321] on html "2025 Holiday Auction Start free trial Earn Rewards Due in 21 days Share Bradfor…" at bounding box center [784, 379] width 1568 height 758
select select "liveAuction"
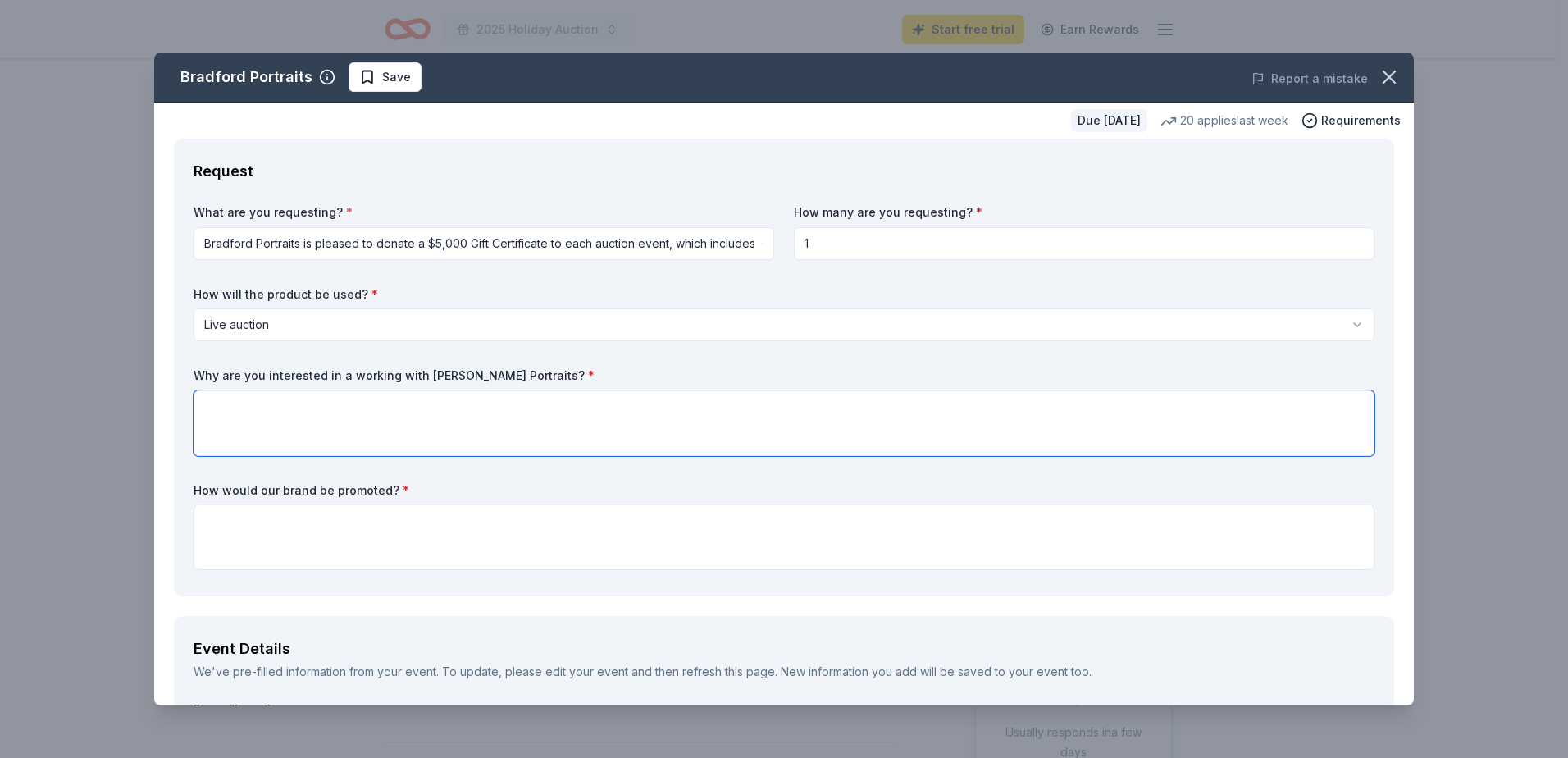
click at [280, 409] on textarea at bounding box center [784, 423] width 1181 height 66
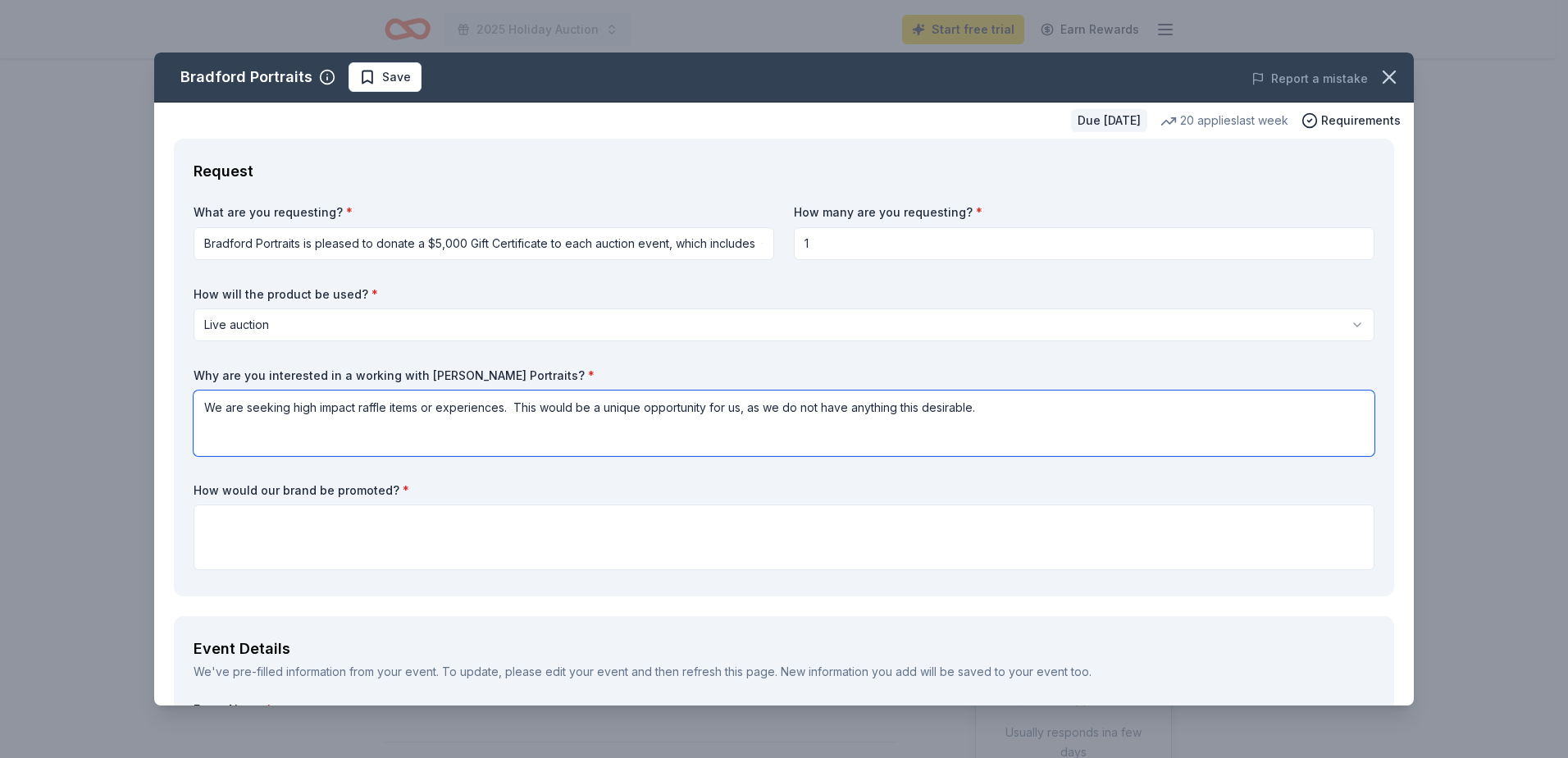
type textarea "We are seeking high impact raffle items or experiences. This would be a unique …"
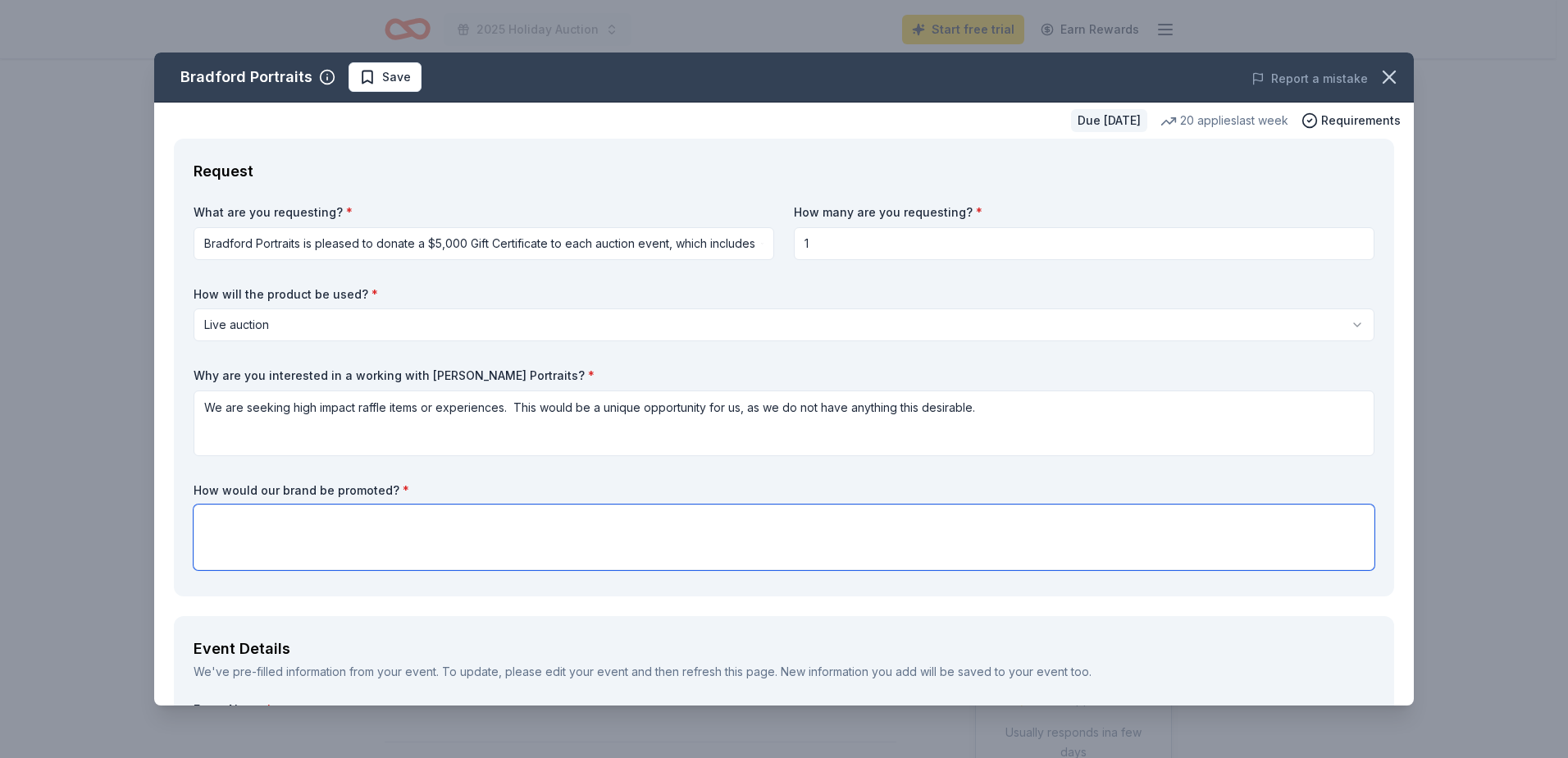
click at [768, 520] on textarea at bounding box center [784, 538] width 1181 height 66
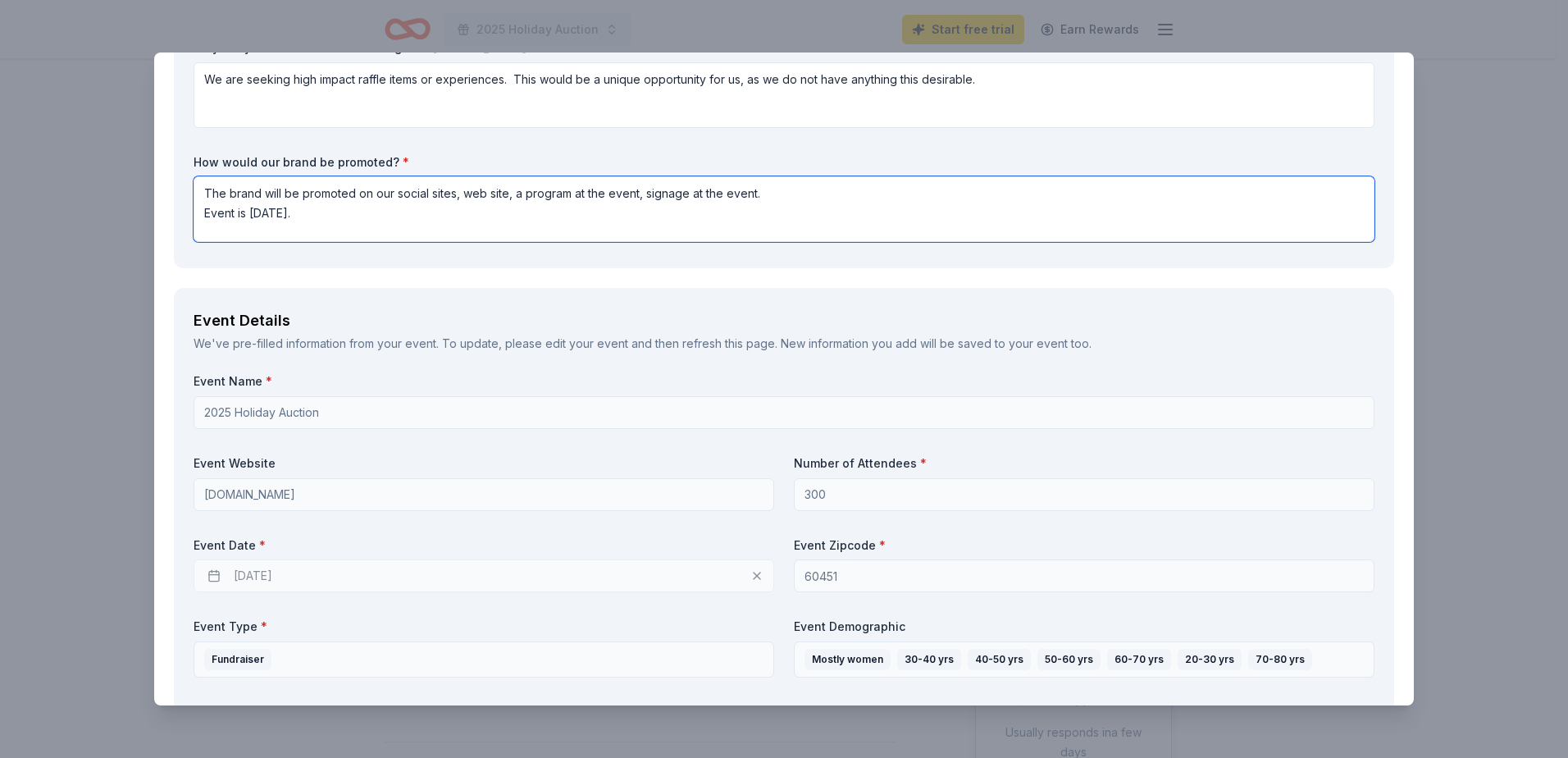
scroll to position [411, 0]
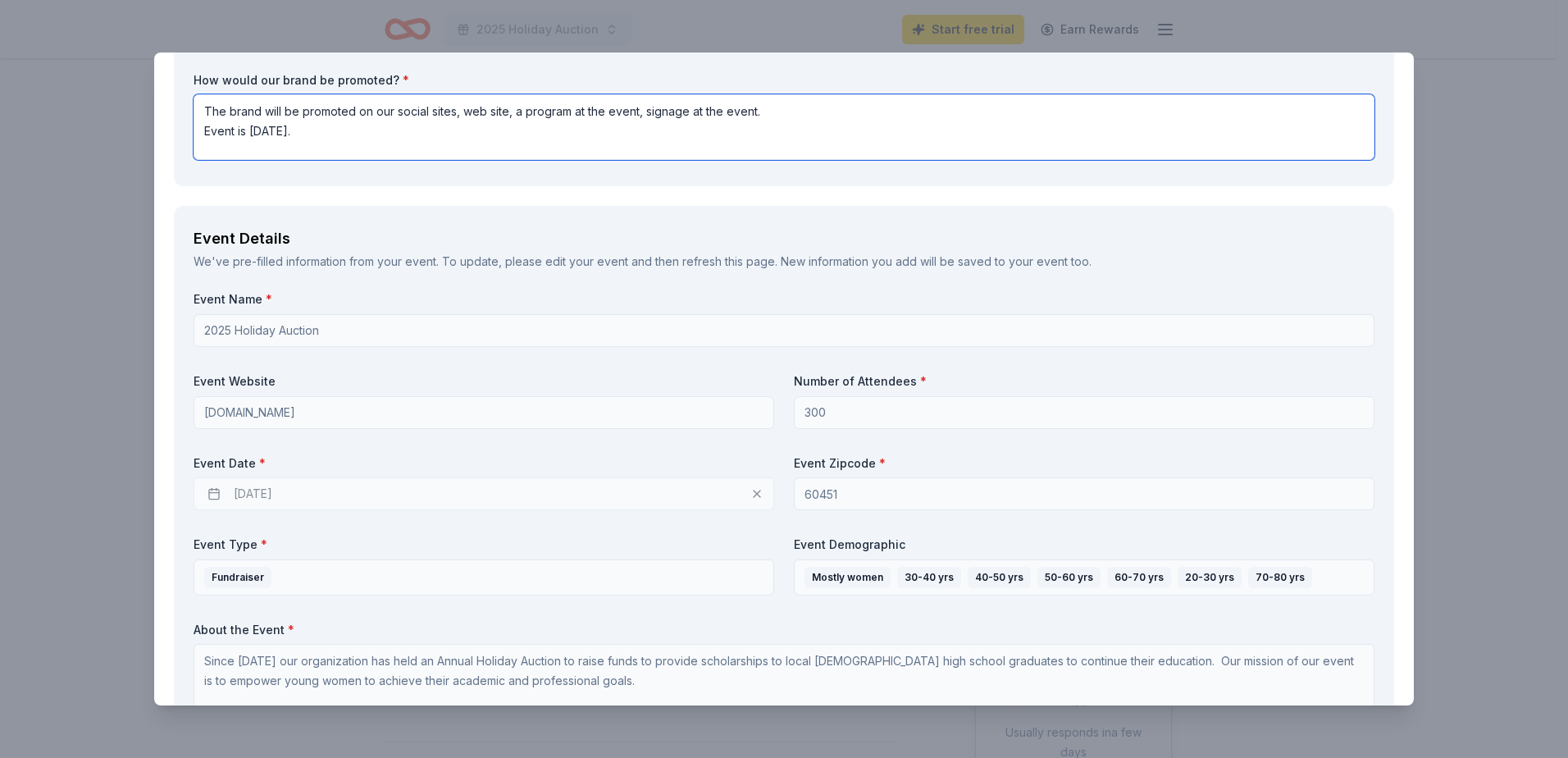
type textarea "The brand will be promoted on our social sites, web site, a program at the even…"
click at [214, 493] on div "12/02/2025" at bounding box center [483, 494] width 581 height 33
click at [750, 493] on div "12/02/2025" at bounding box center [483, 494] width 581 height 33
click at [356, 485] on div "12/02/2025" at bounding box center [483, 494] width 581 height 33
click at [325, 499] on div "12/02/2025" at bounding box center [483, 494] width 581 height 33
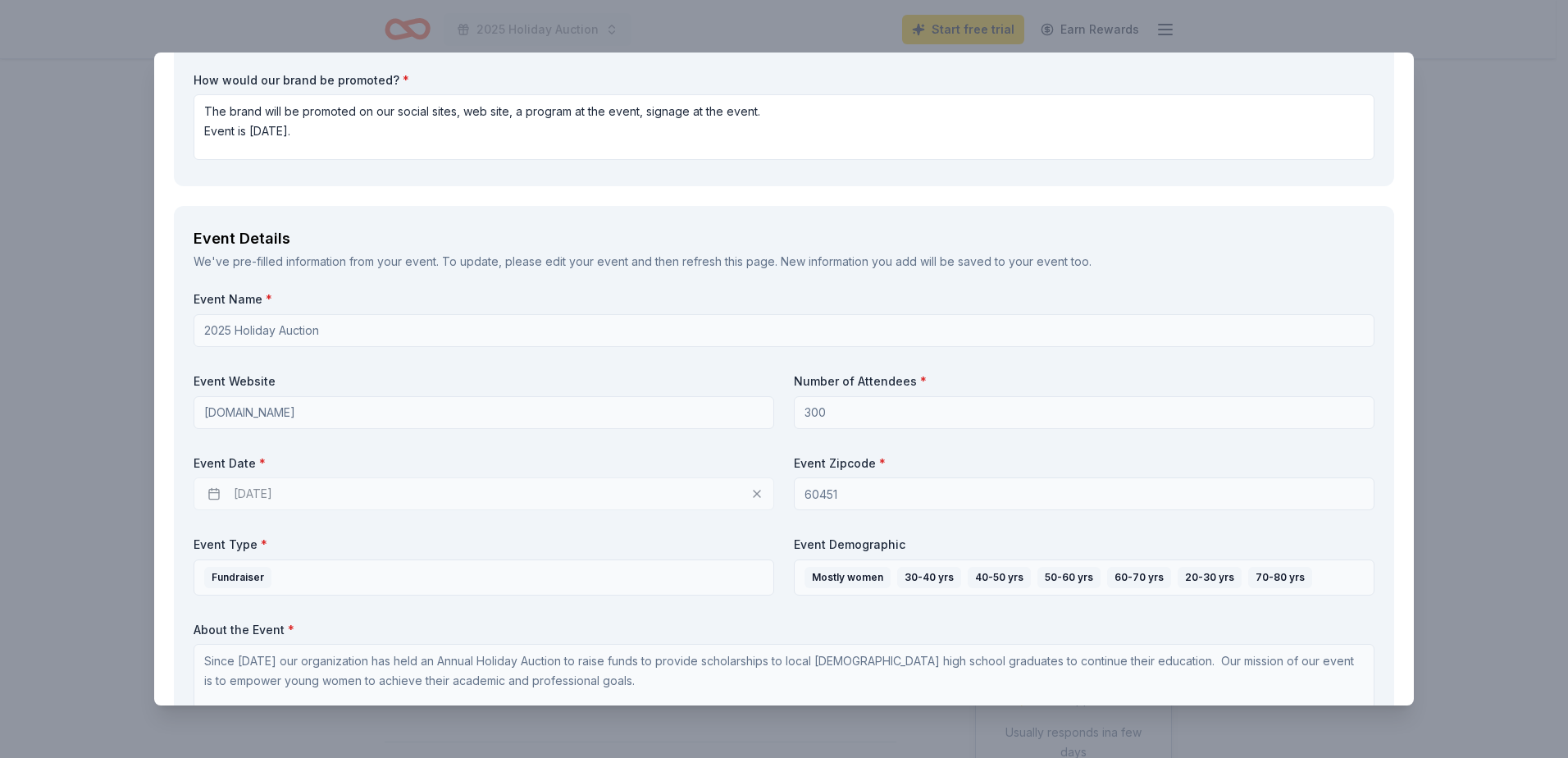
drag, startPoint x: 317, startPoint y: 485, endPoint x: 362, endPoint y: 497, distance: 46.6
click at [340, 490] on div "12/02/2025" at bounding box center [483, 494] width 581 height 33
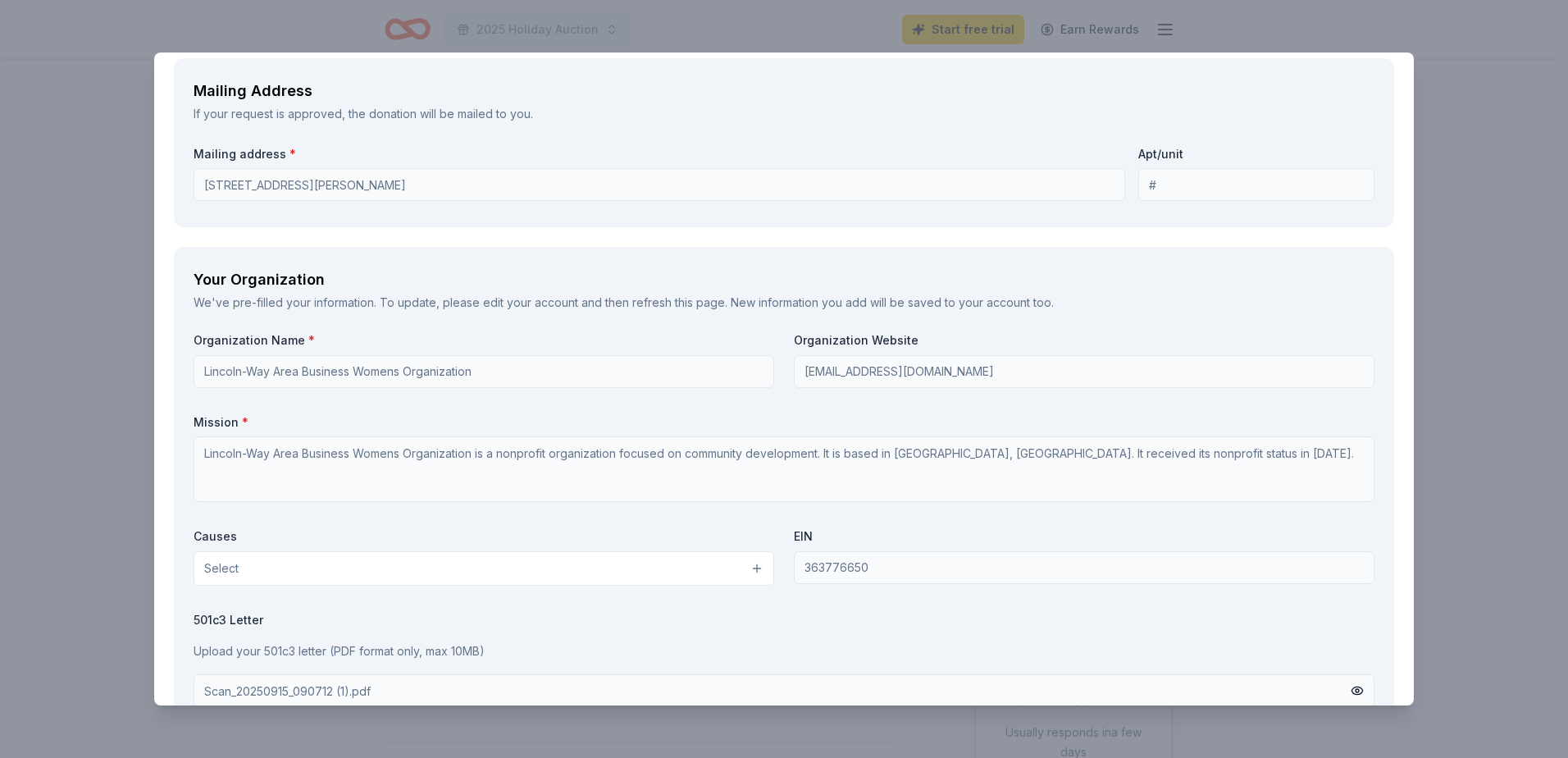
scroll to position [1395, 0]
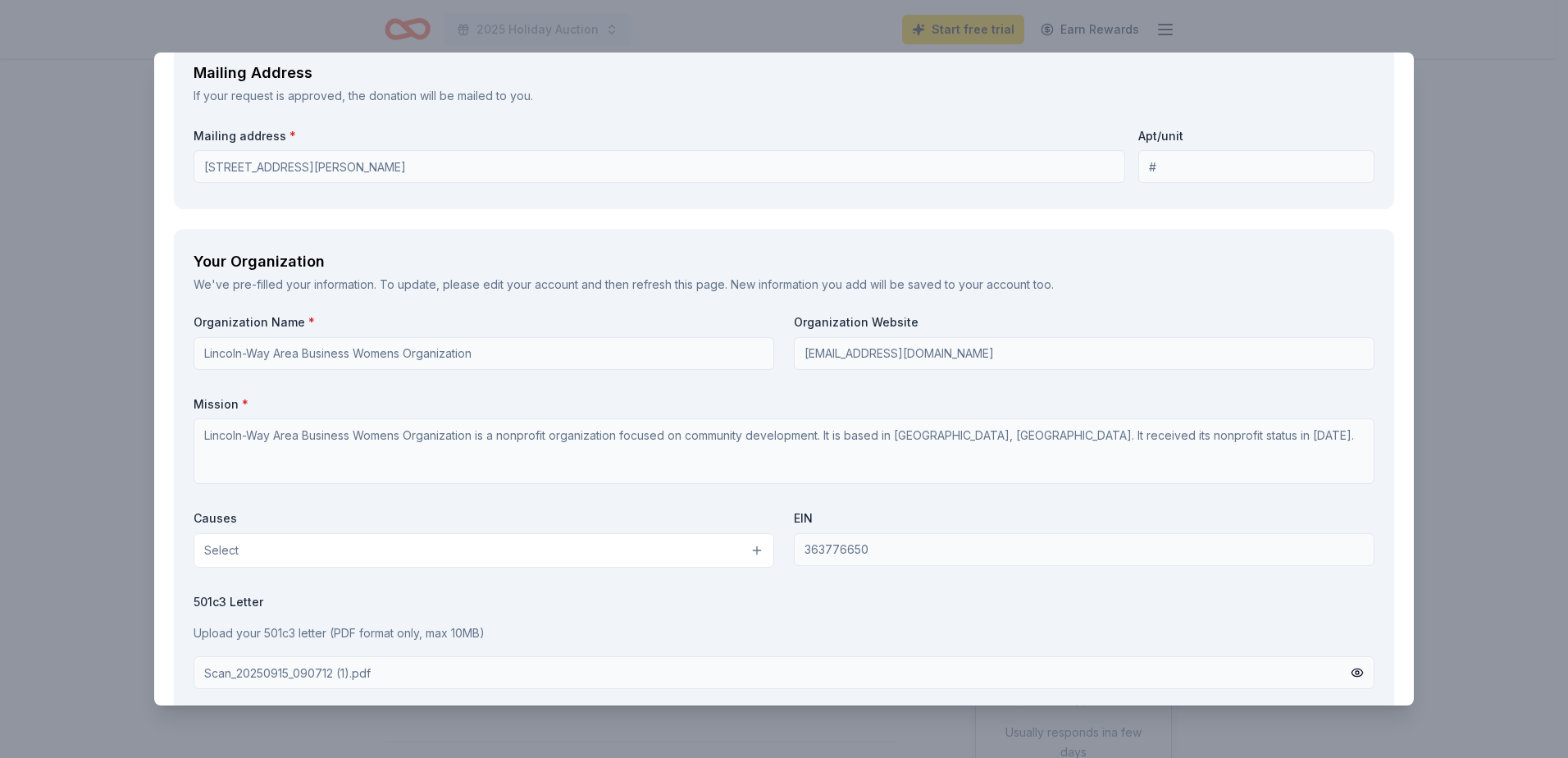
click at [752, 552] on button "Select" at bounding box center [483, 550] width 581 height 34
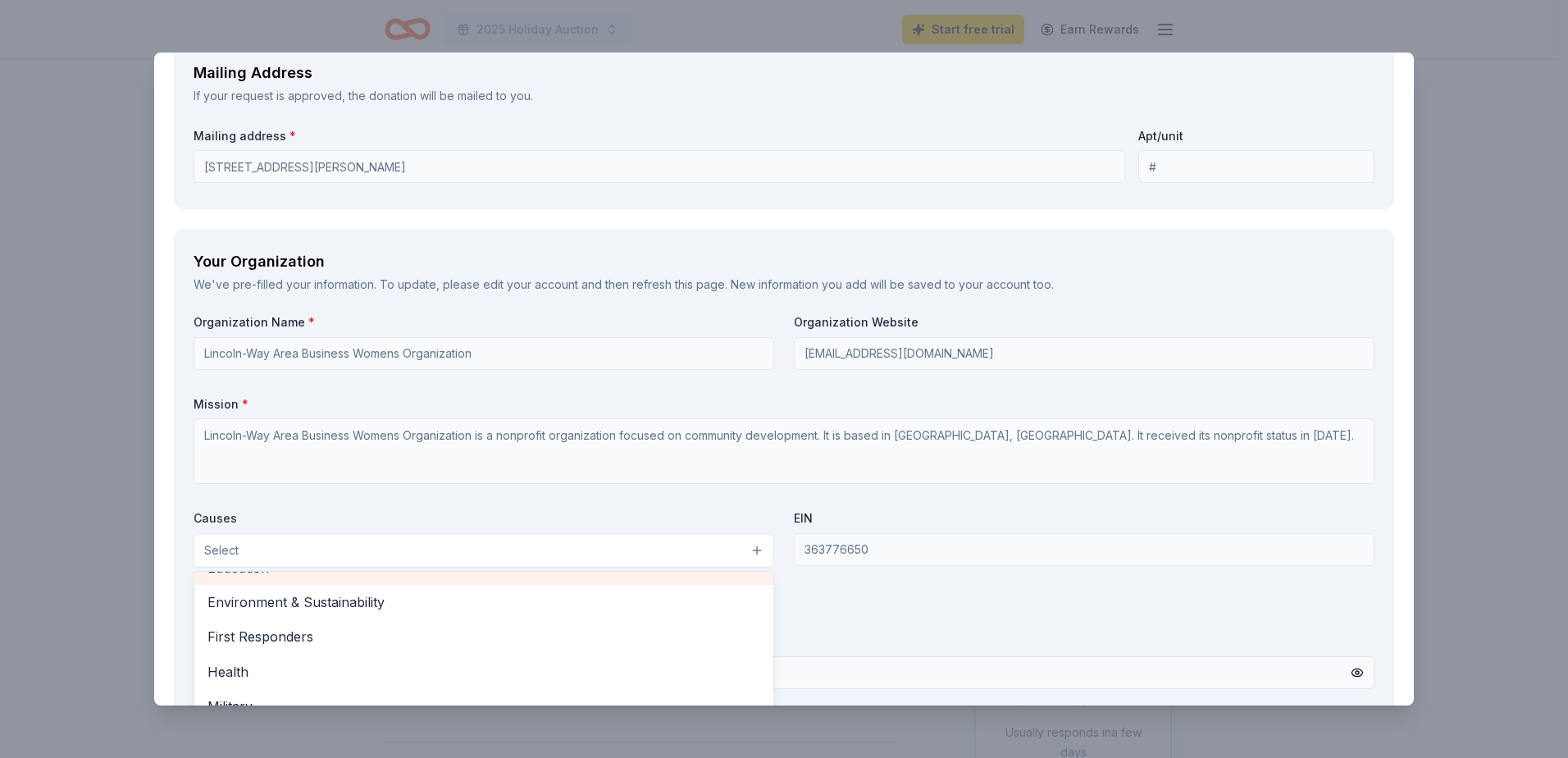
scroll to position [82, 0]
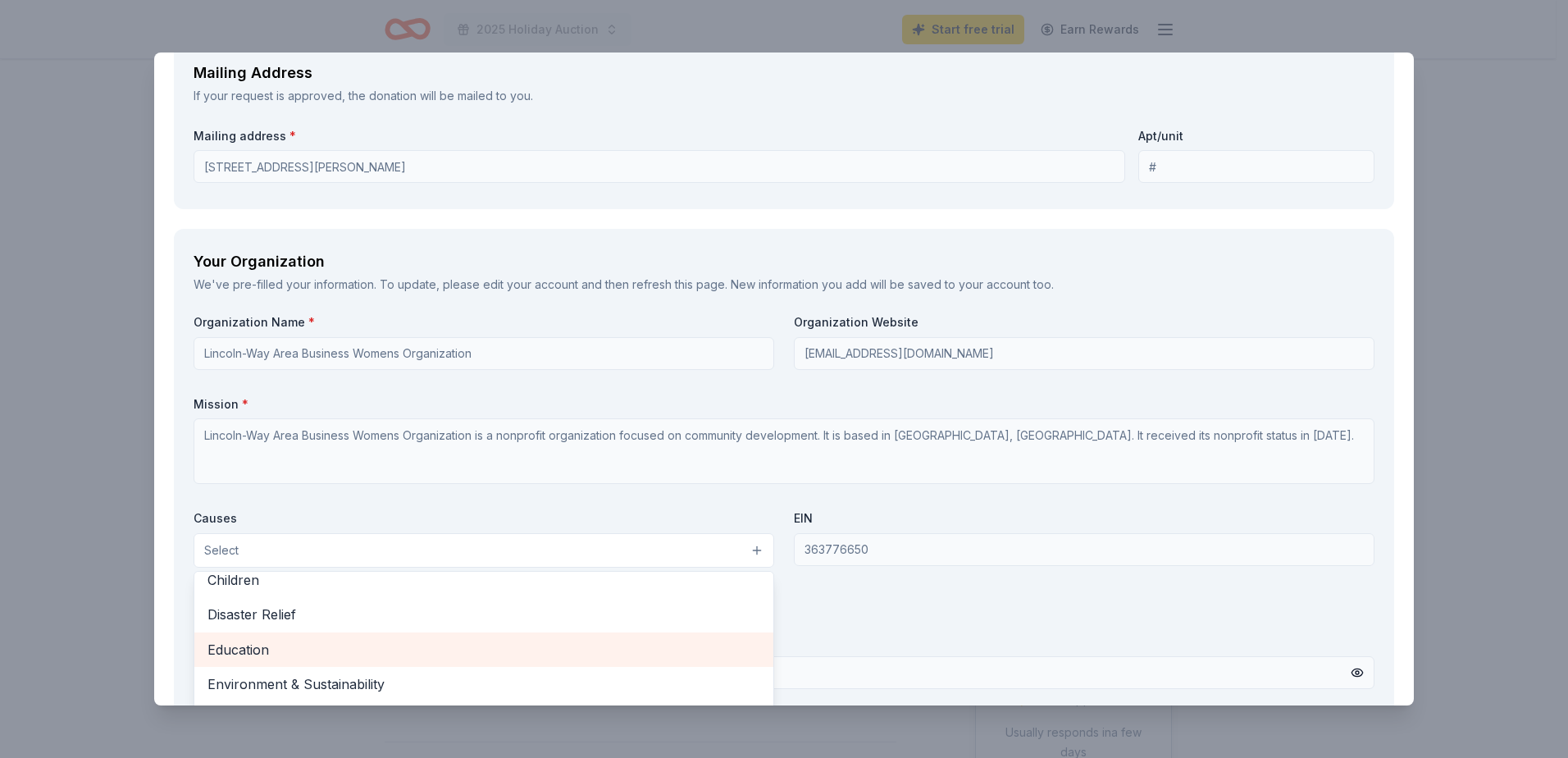
click at [378, 653] on span "Education" at bounding box center [483, 649] width 552 height 21
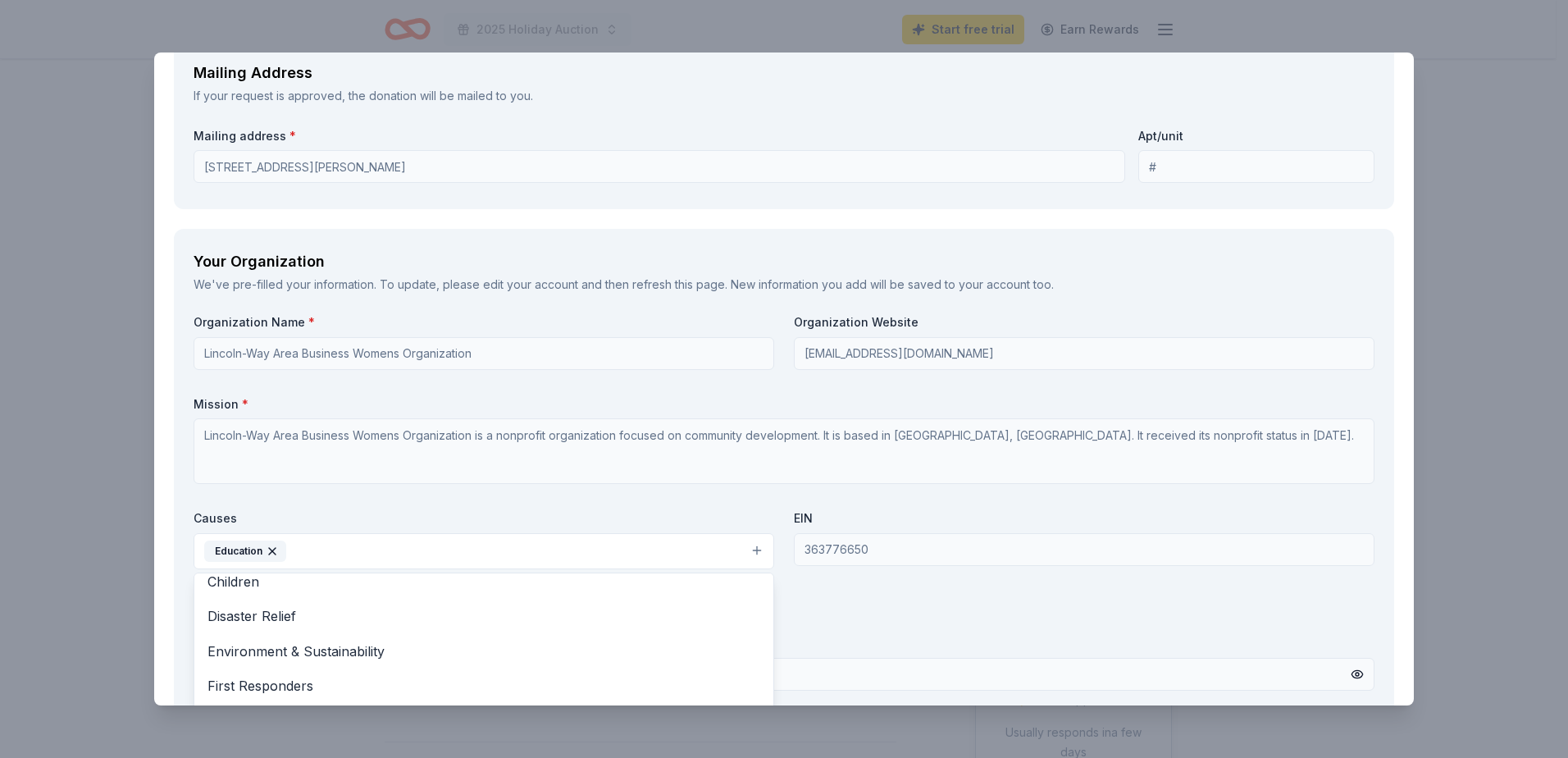
click at [611, 482] on div "Organization Name * Lincoln-Way Area Business Womens Organization Organization …" at bounding box center [784, 506] width 1181 height 383
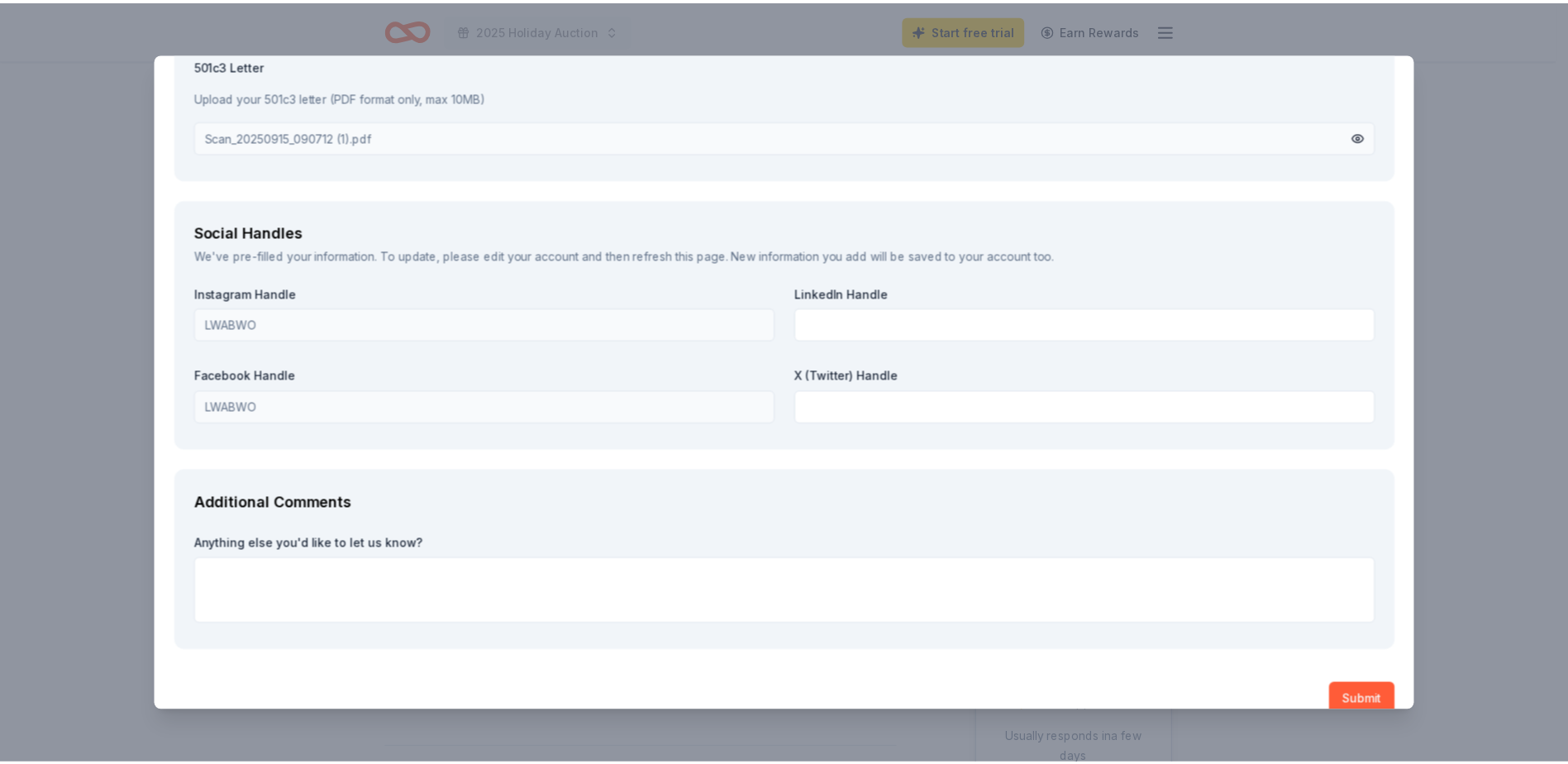
scroll to position [1975, 0]
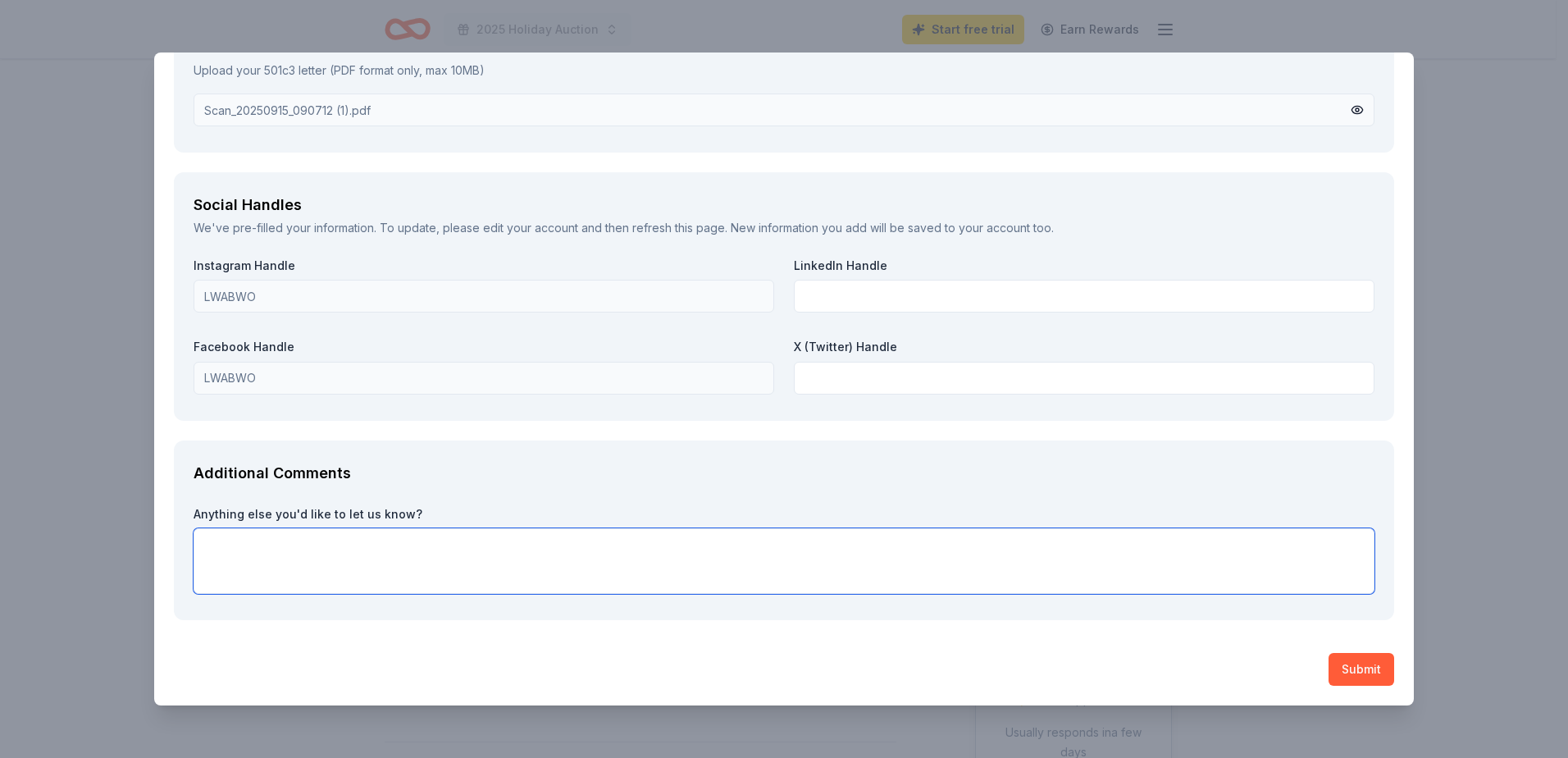
click at [763, 551] on textarea at bounding box center [784, 561] width 1181 height 66
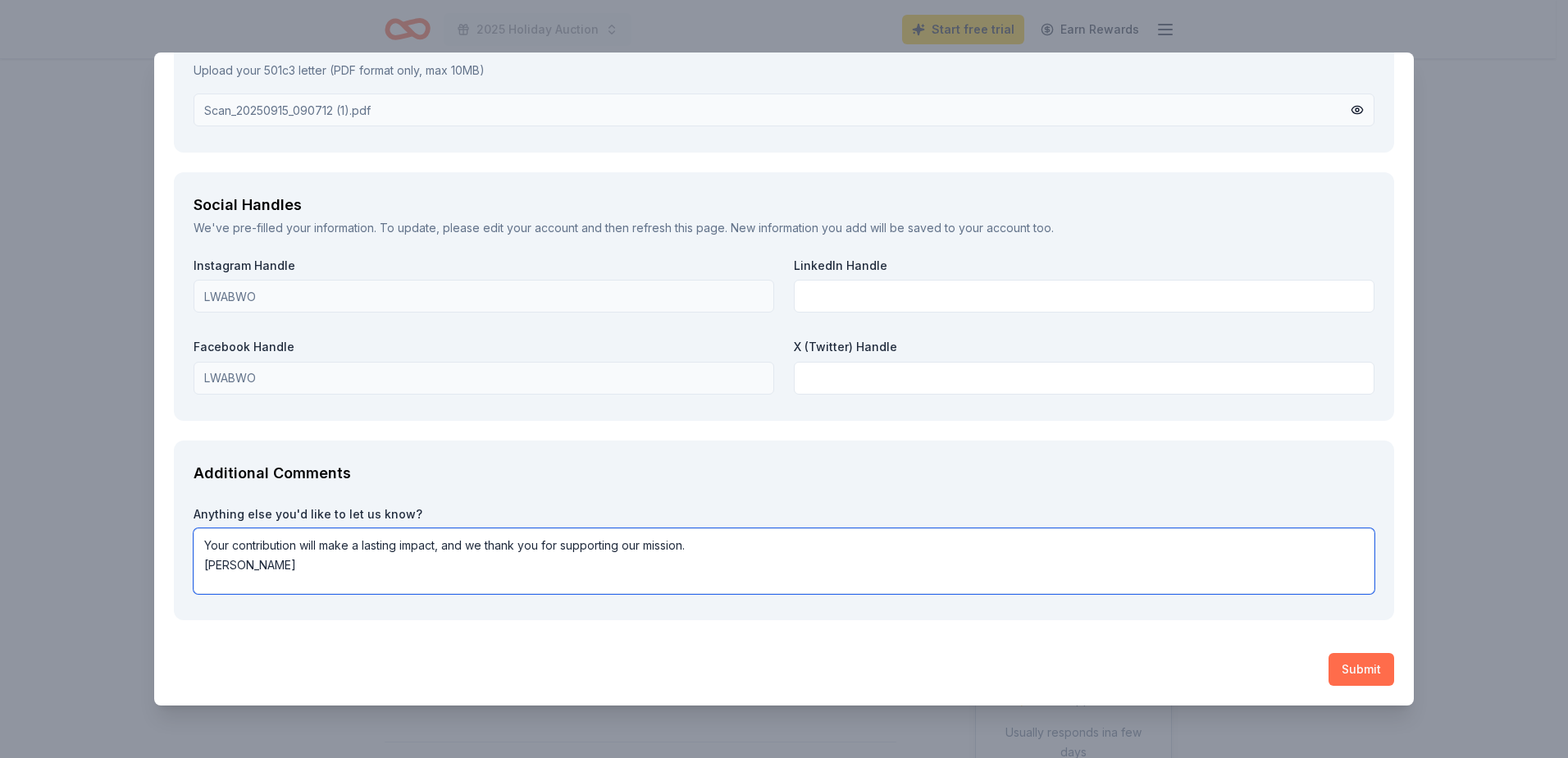
type textarea "Your contribution will make a lasting impact, and we thank you for supporting o…"
click at [1369, 664] on button "Submit" at bounding box center [1361, 669] width 66 height 33
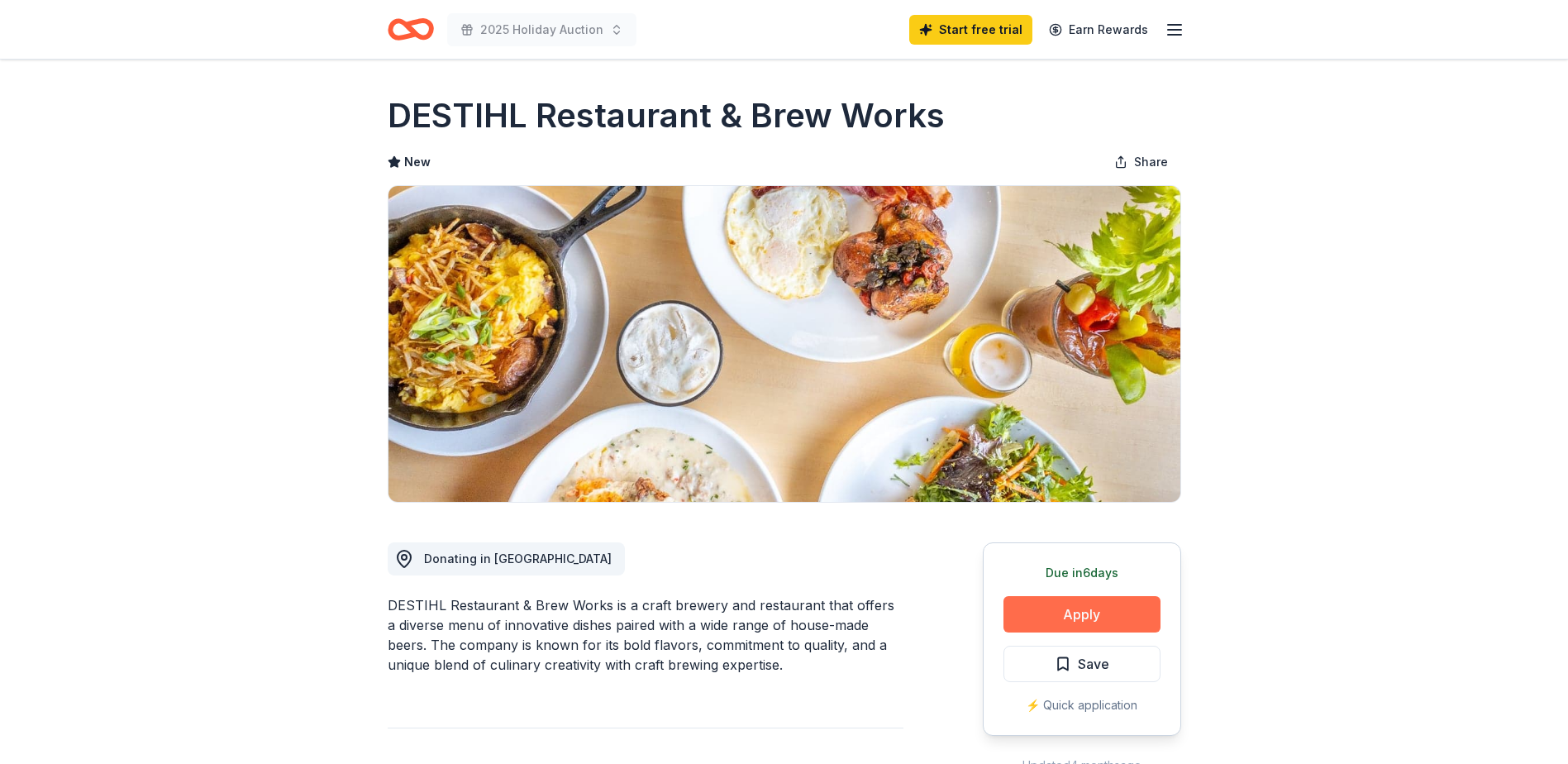
click at [1068, 624] on button "Apply" at bounding box center [1081, 614] width 157 height 36
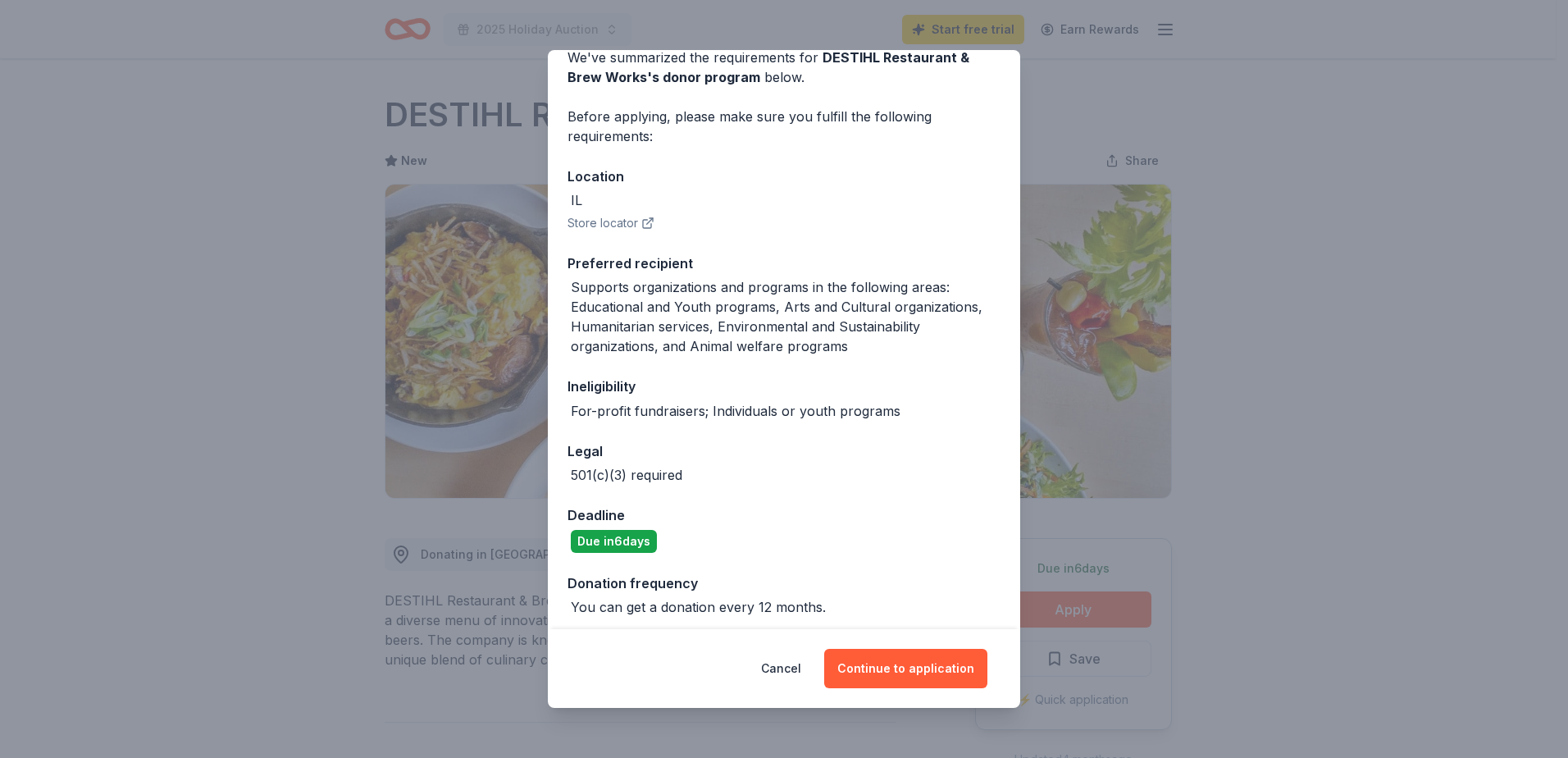
scroll to position [88, 0]
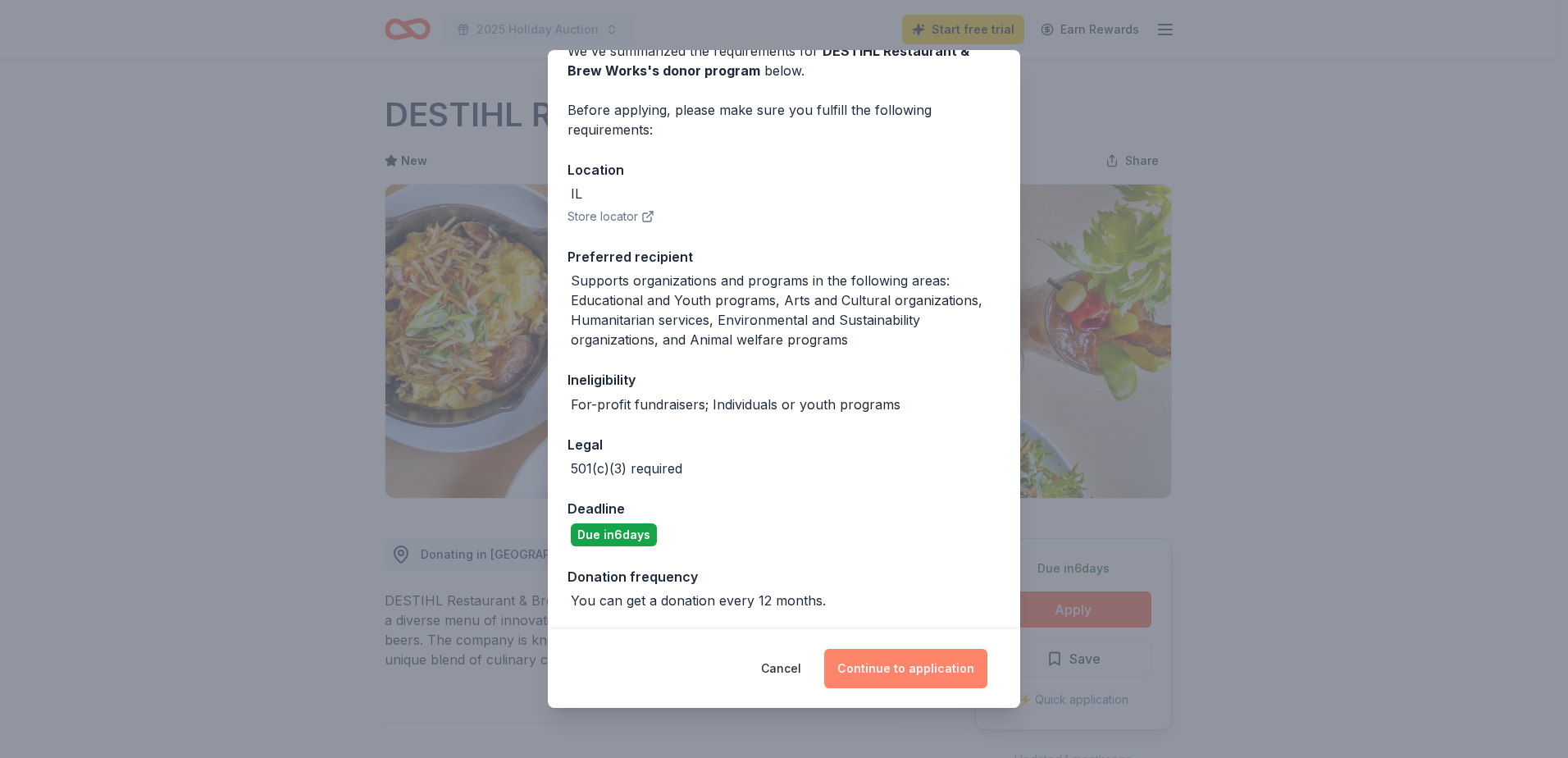
click at [911, 665] on button "Continue to application" at bounding box center [905, 669] width 163 height 40
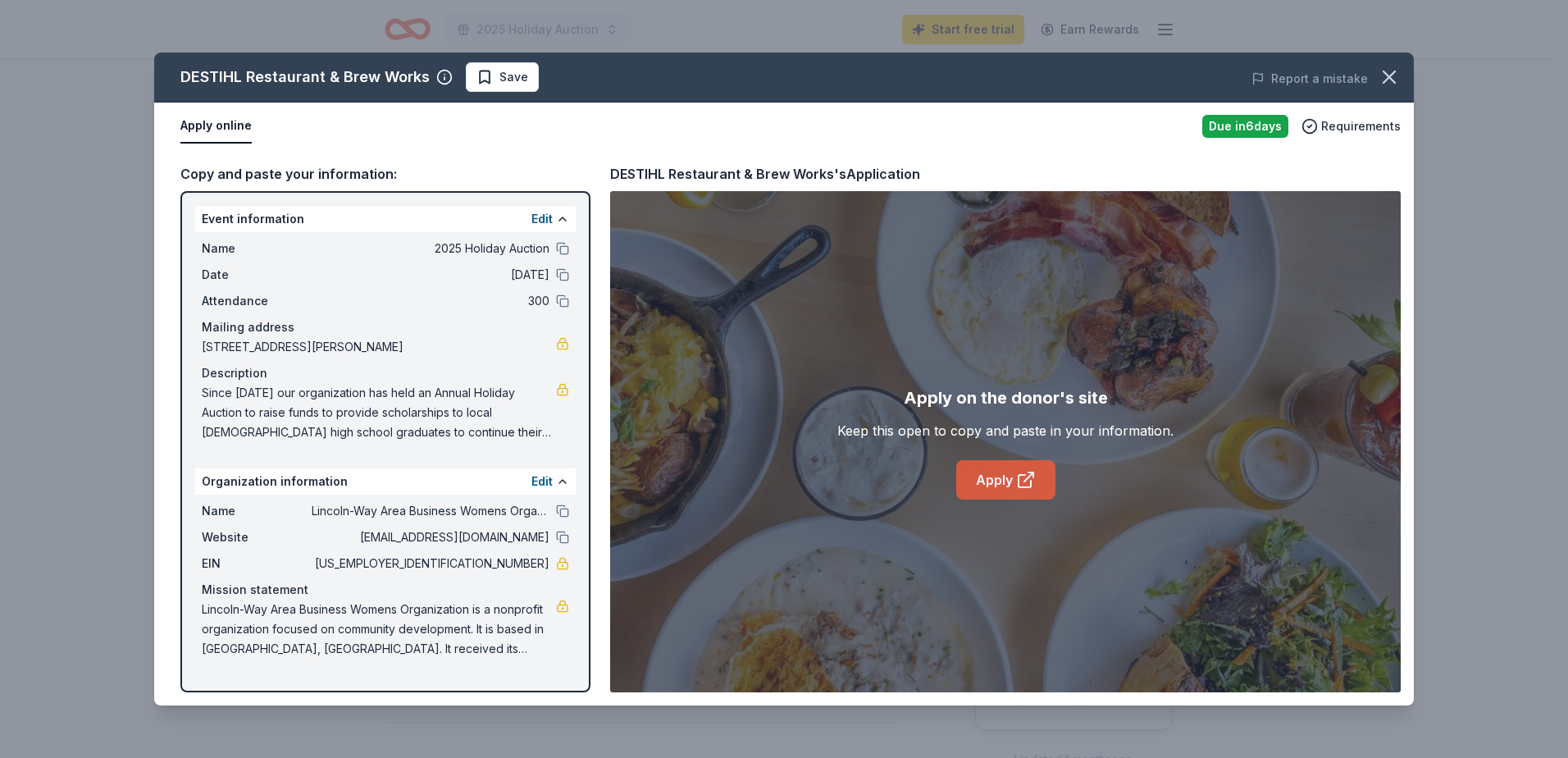
click at [995, 489] on link "Apply" at bounding box center [1006, 480] width 99 height 40
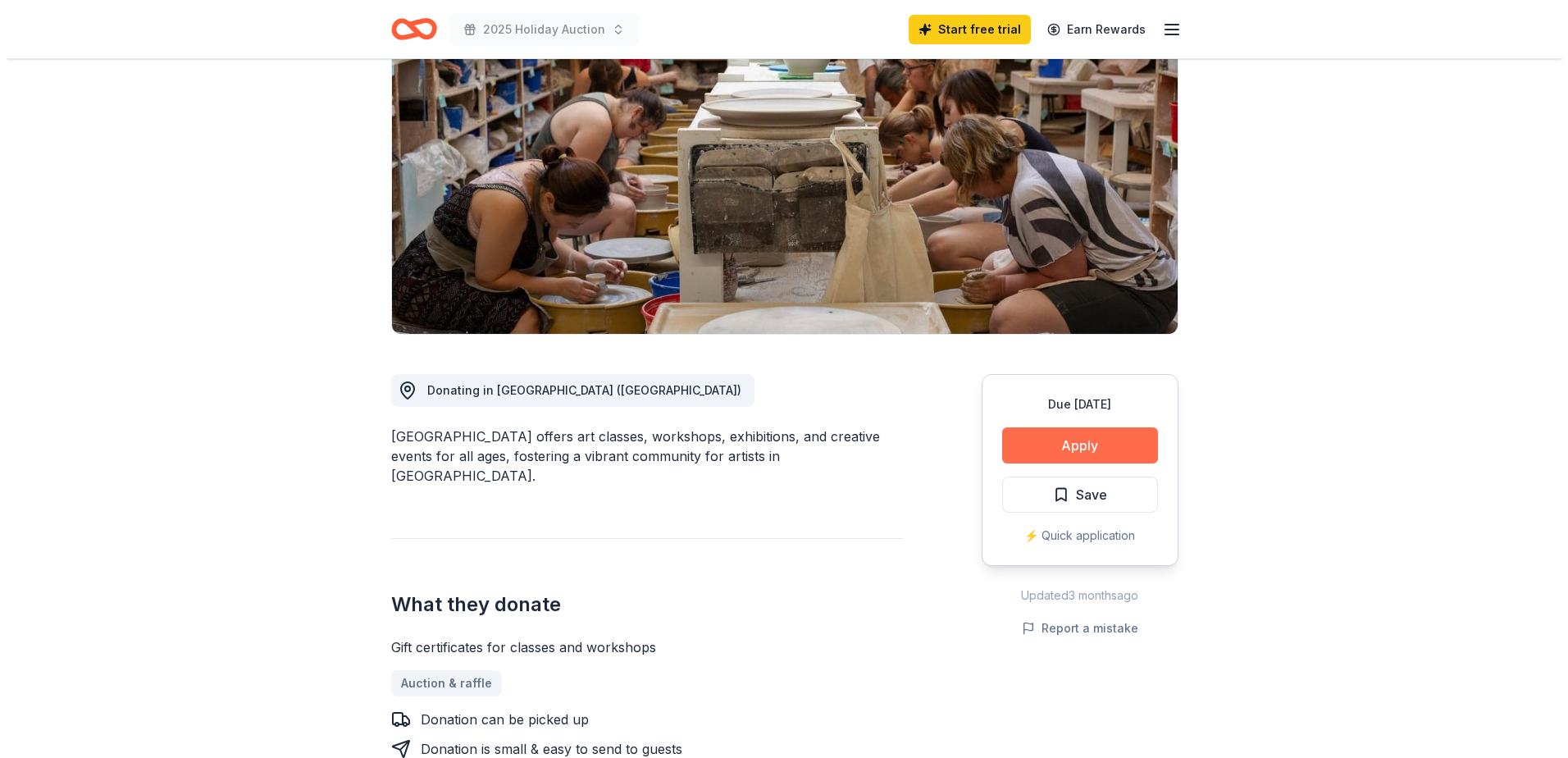
scroll to position [246, 0]
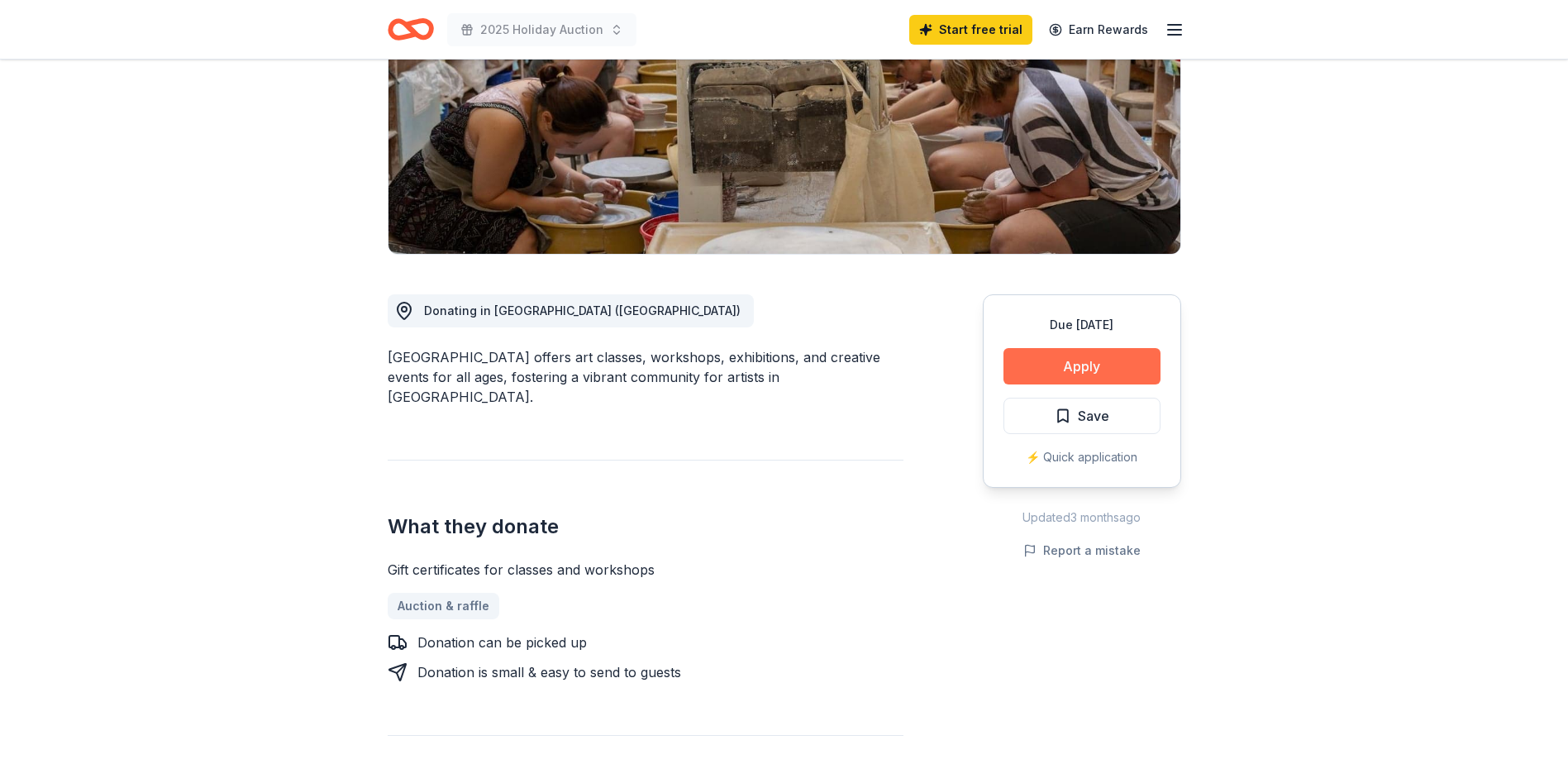
click at [1054, 366] on button "Apply" at bounding box center [1081, 366] width 157 height 36
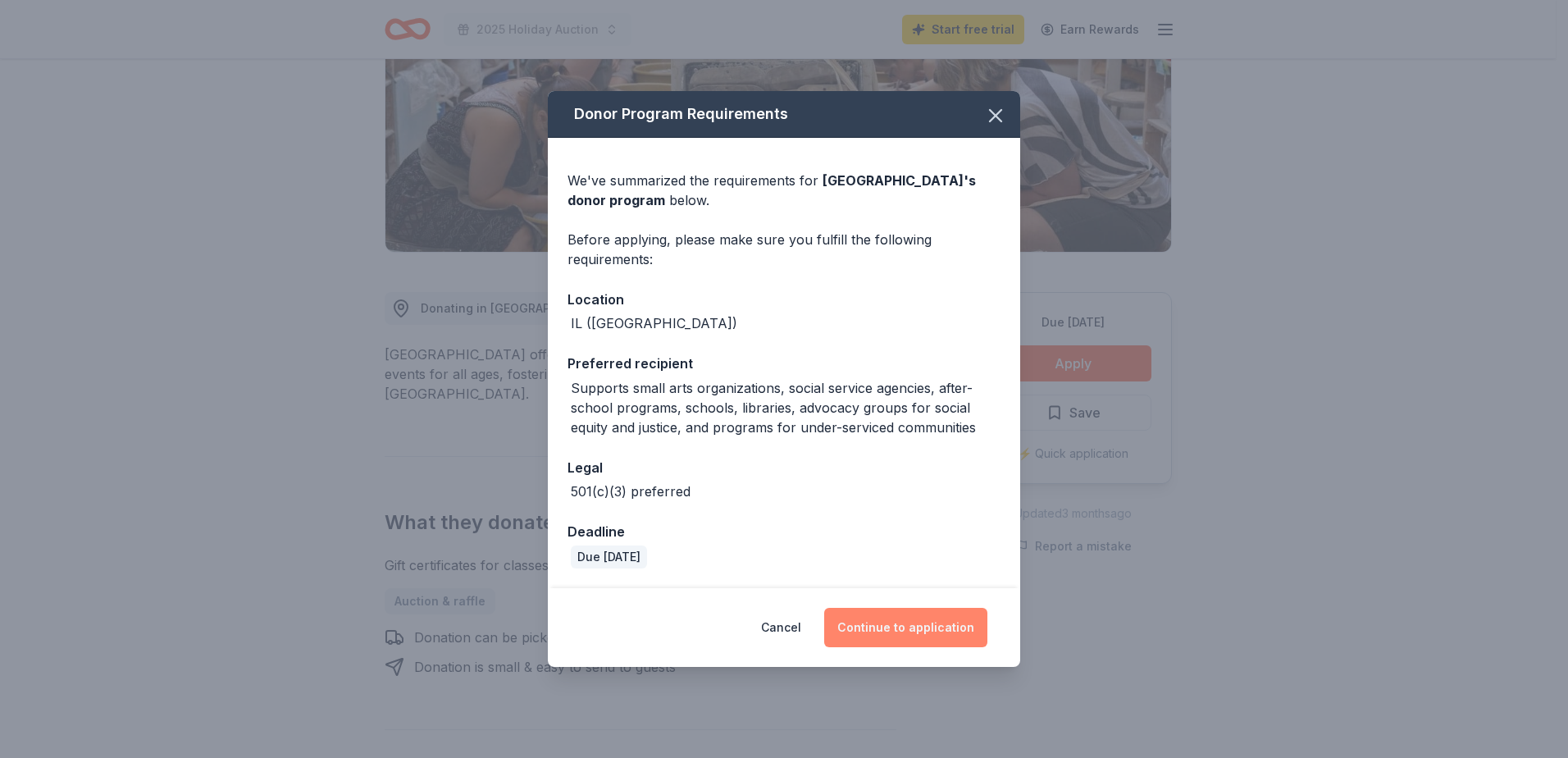
click at [938, 633] on button "Continue to application" at bounding box center [905, 628] width 163 height 40
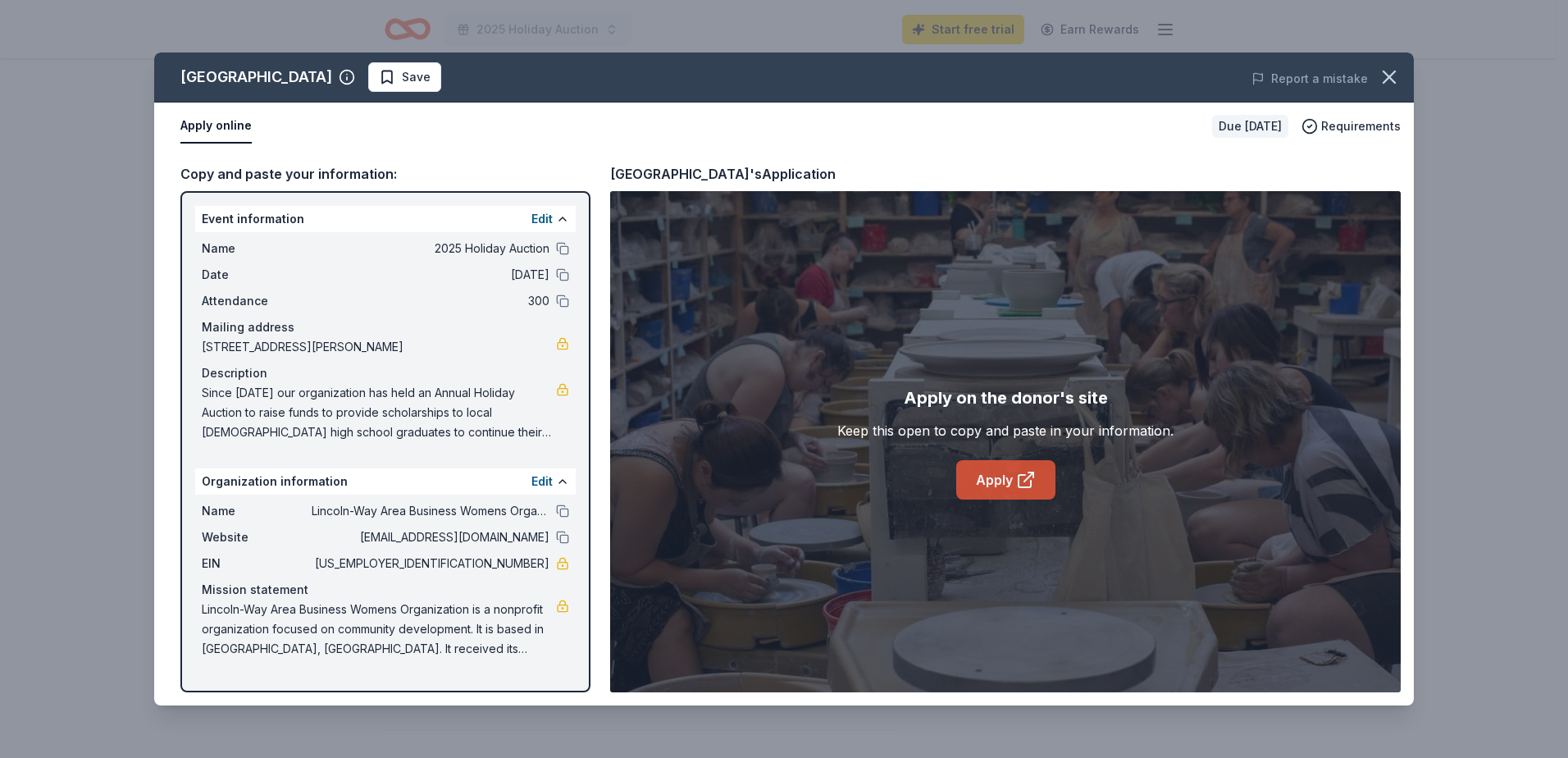
click at [1004, 486] on link "Apply" at bounding box center [1006, 480] width 99 height 40
